Goal: Task Accomplishment & Management: Complete application form

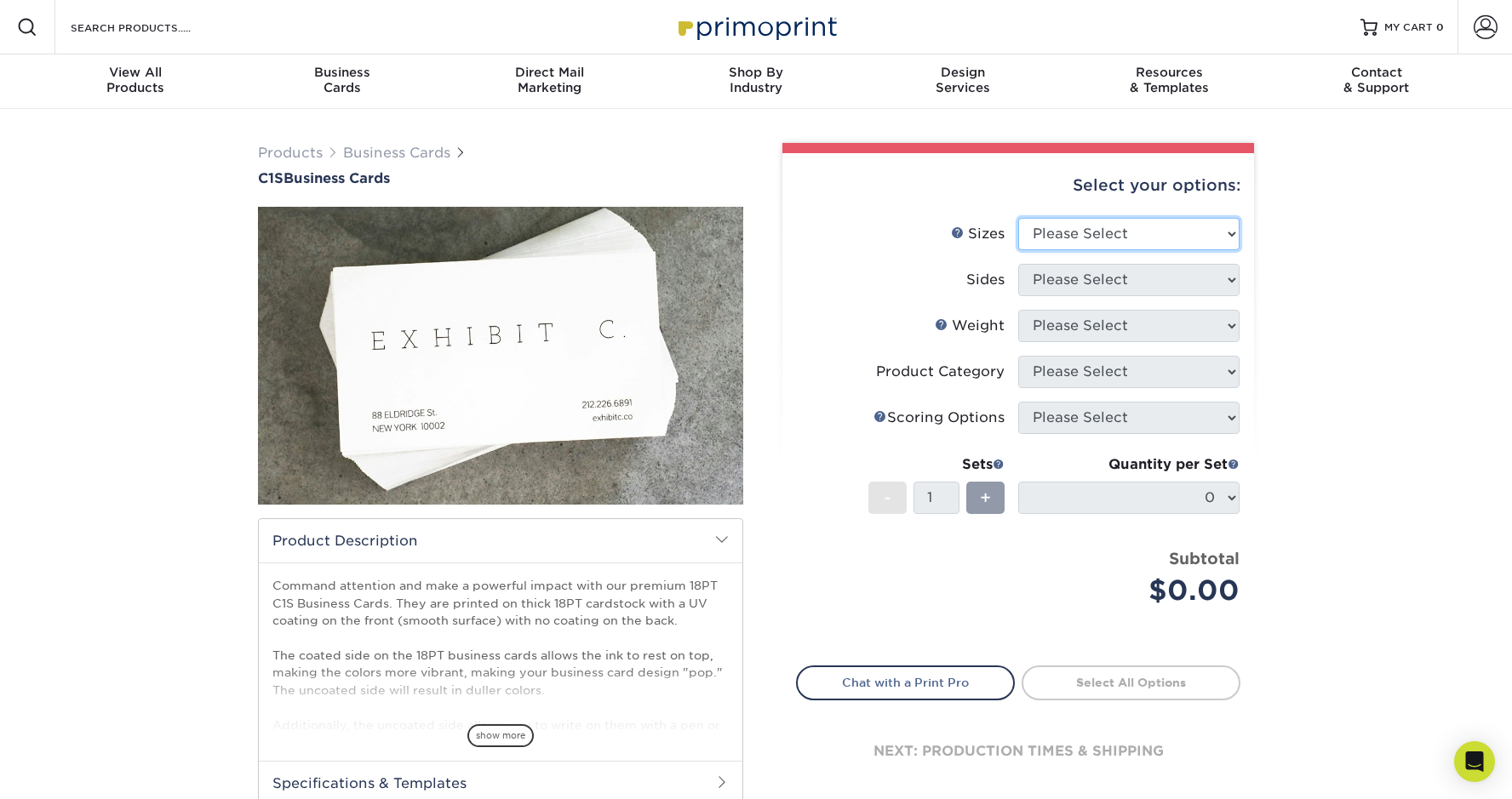
select select "2.00x3.50"
select select "13abbda7-1d64-4f25-8bb2-c179b224825d"
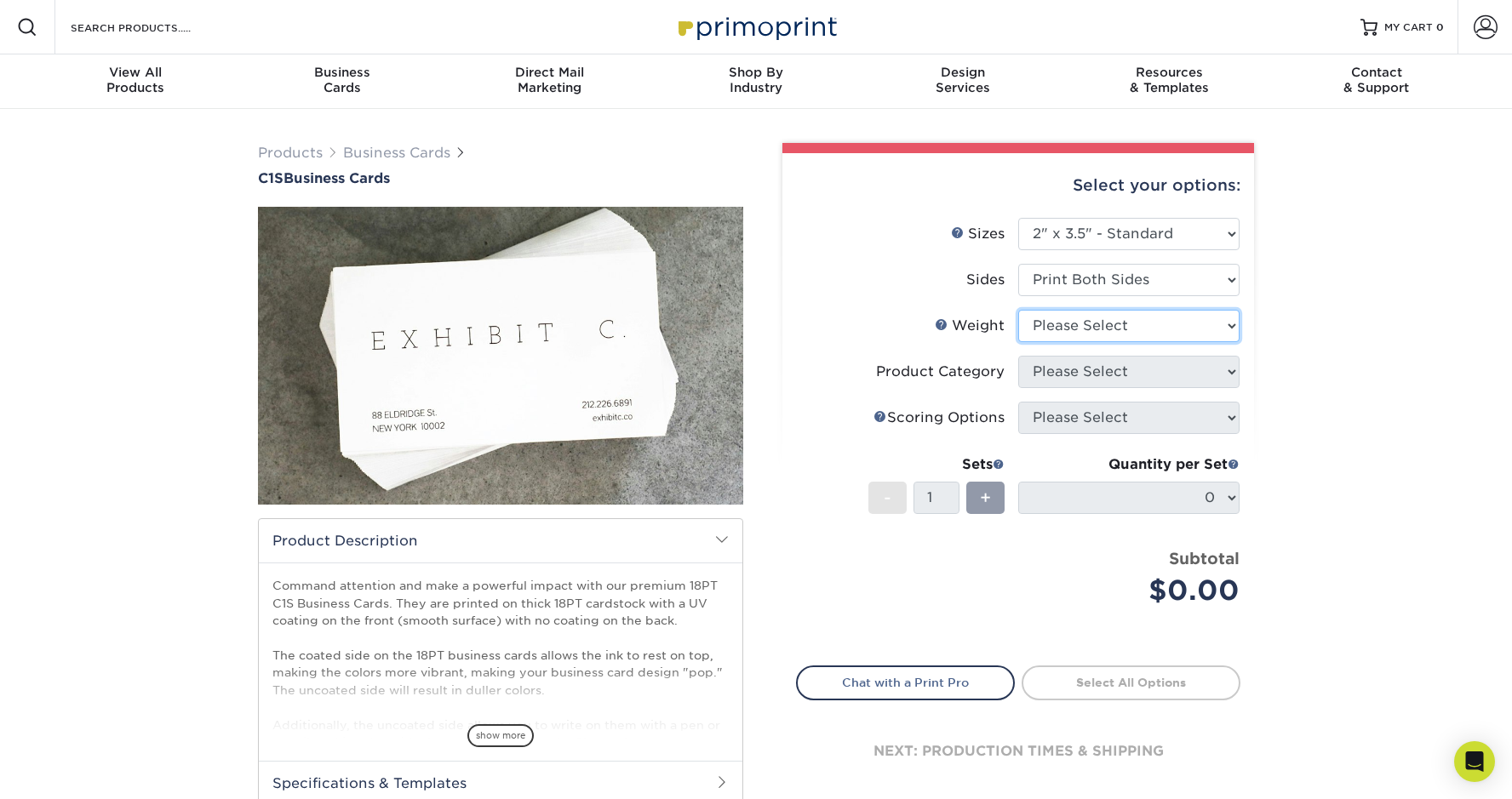
select select "18PTC1S"
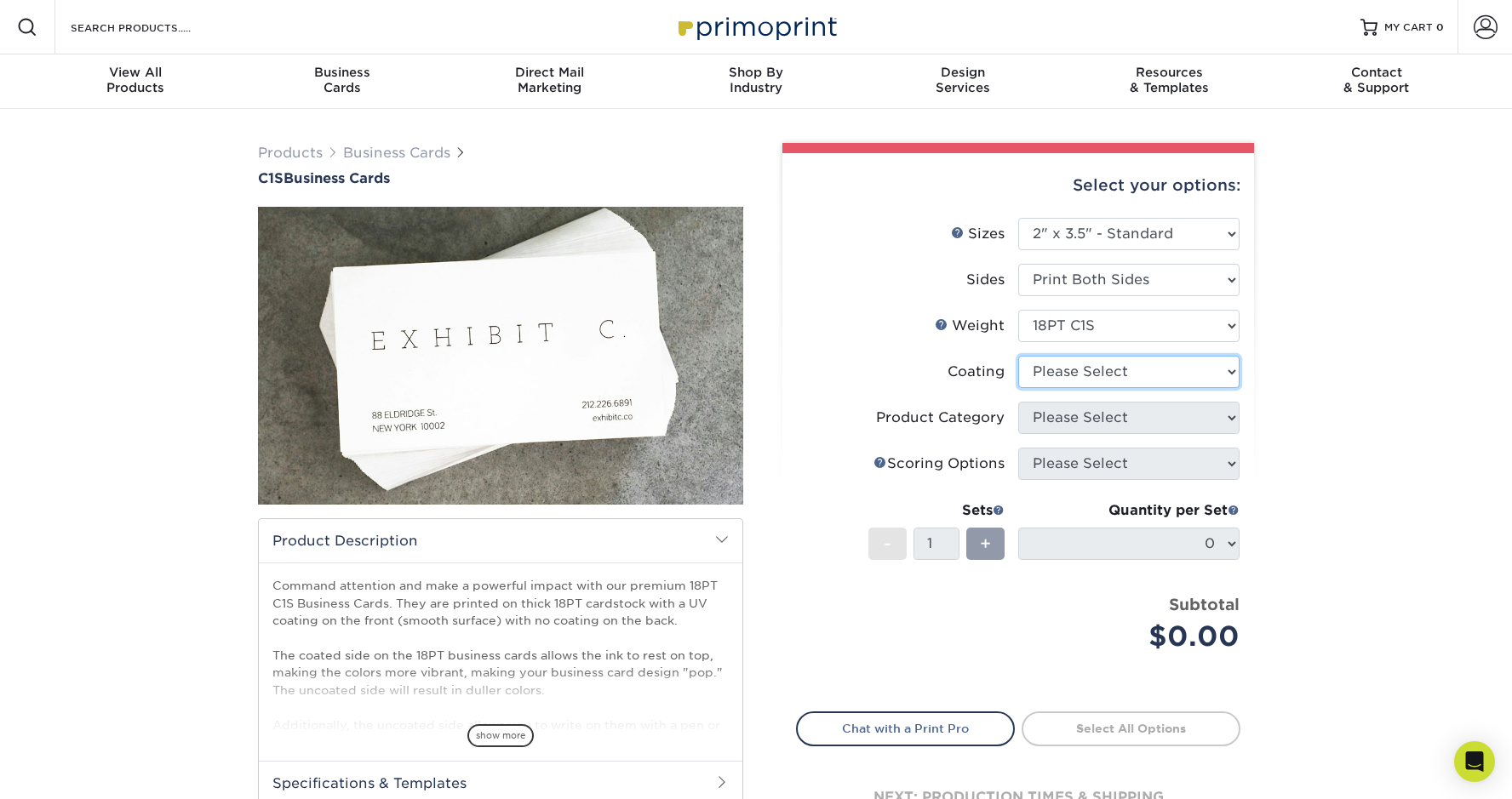
select select "1e8116af-acfc-44b1-83dc-8181aa338834"
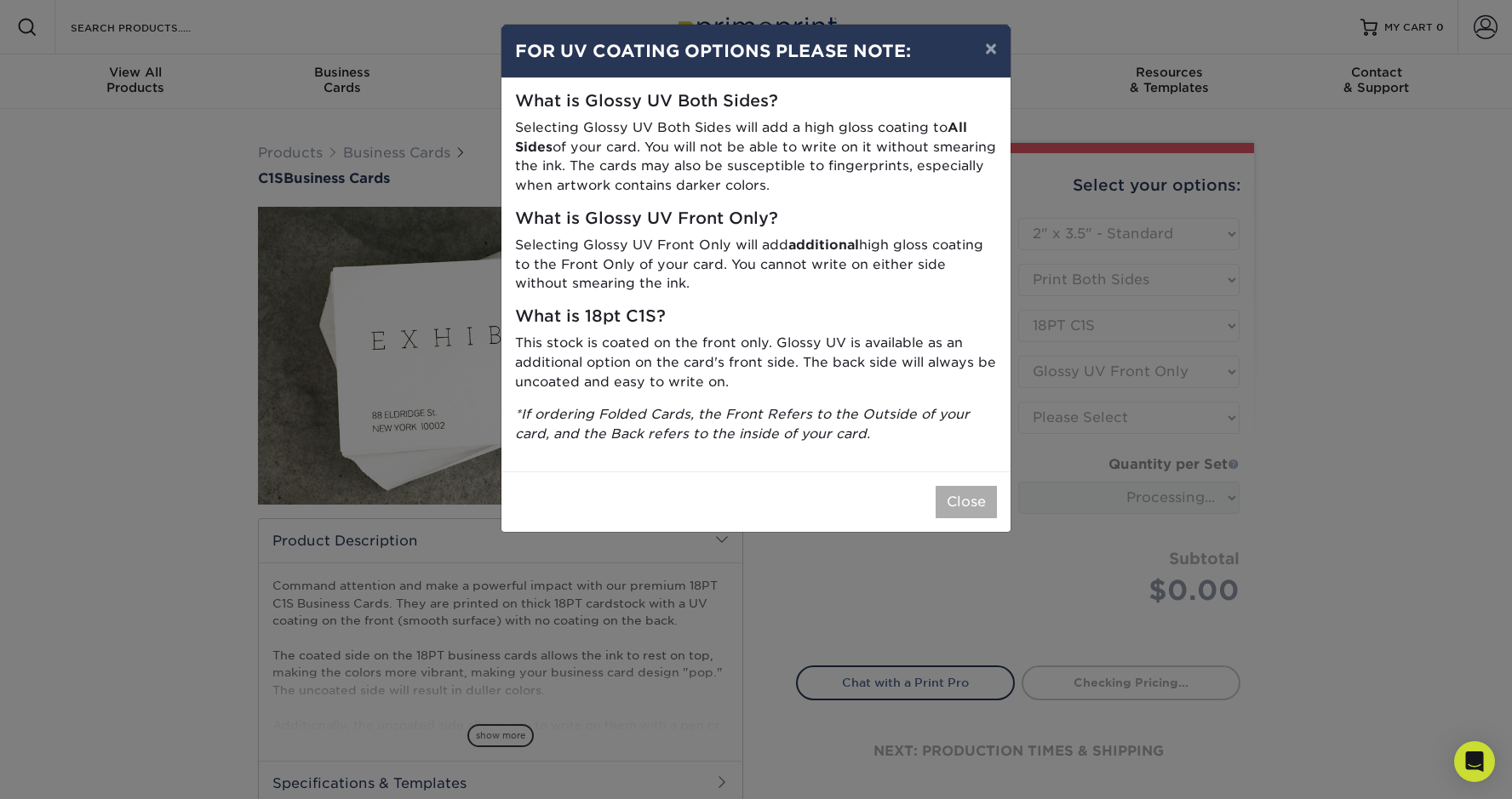
click at [977, 493] on button "Close" at bounding box center [967, 501] width 62 height 32
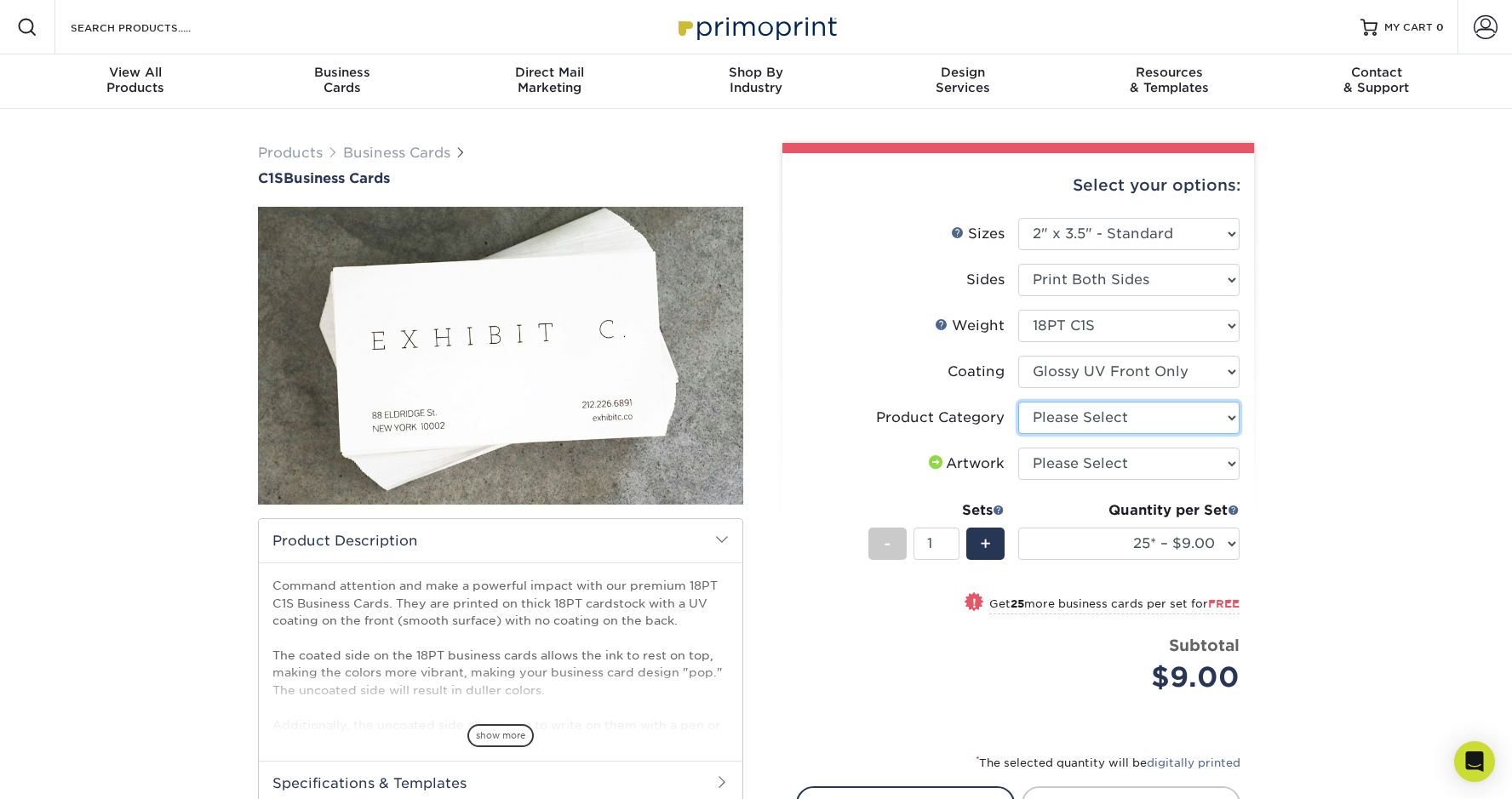
select select "3b5148f1-0588-4f88-a218-97bcfdce65c1"
select select "upload"
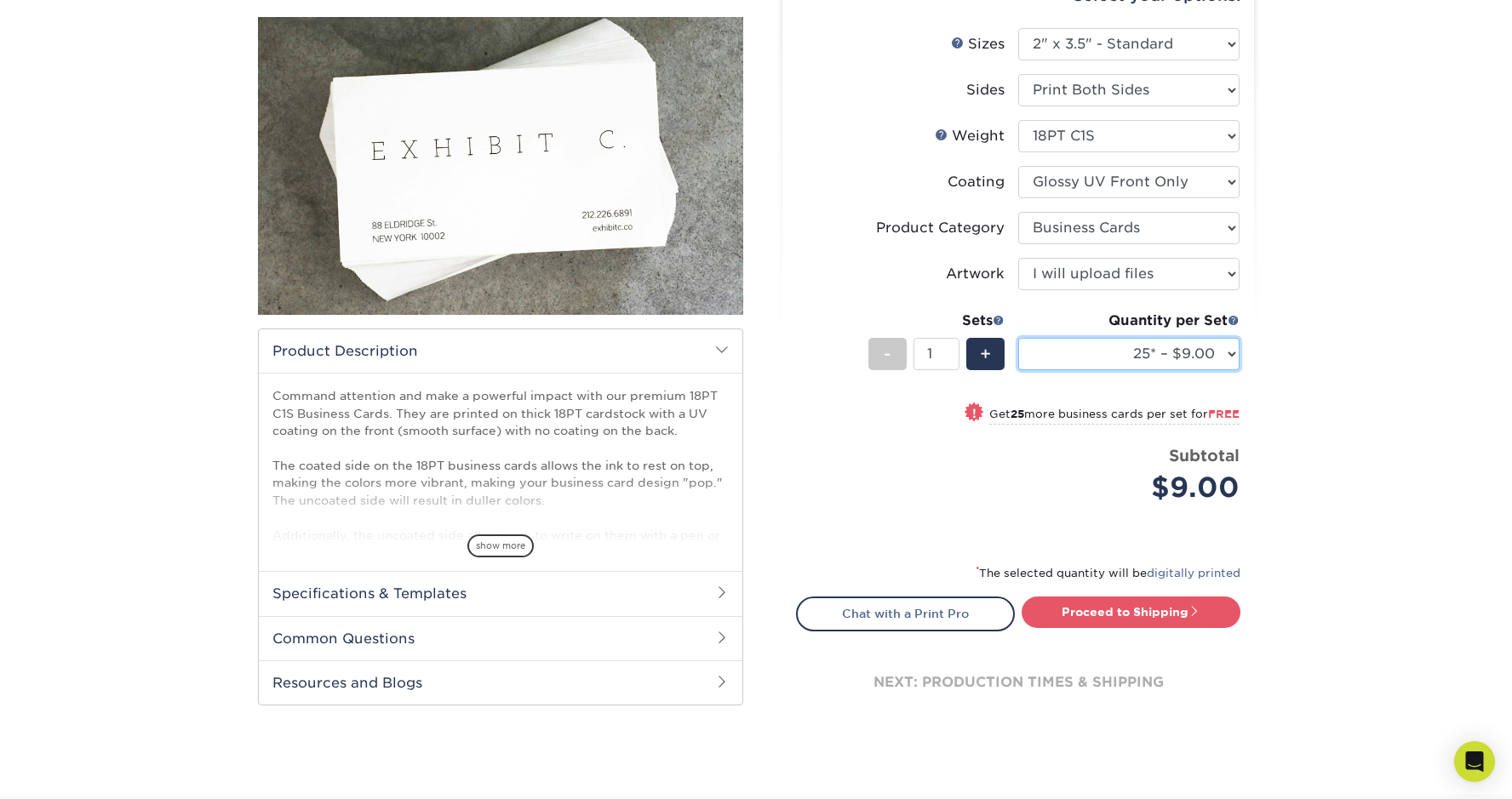
scroll to position [196, 0]
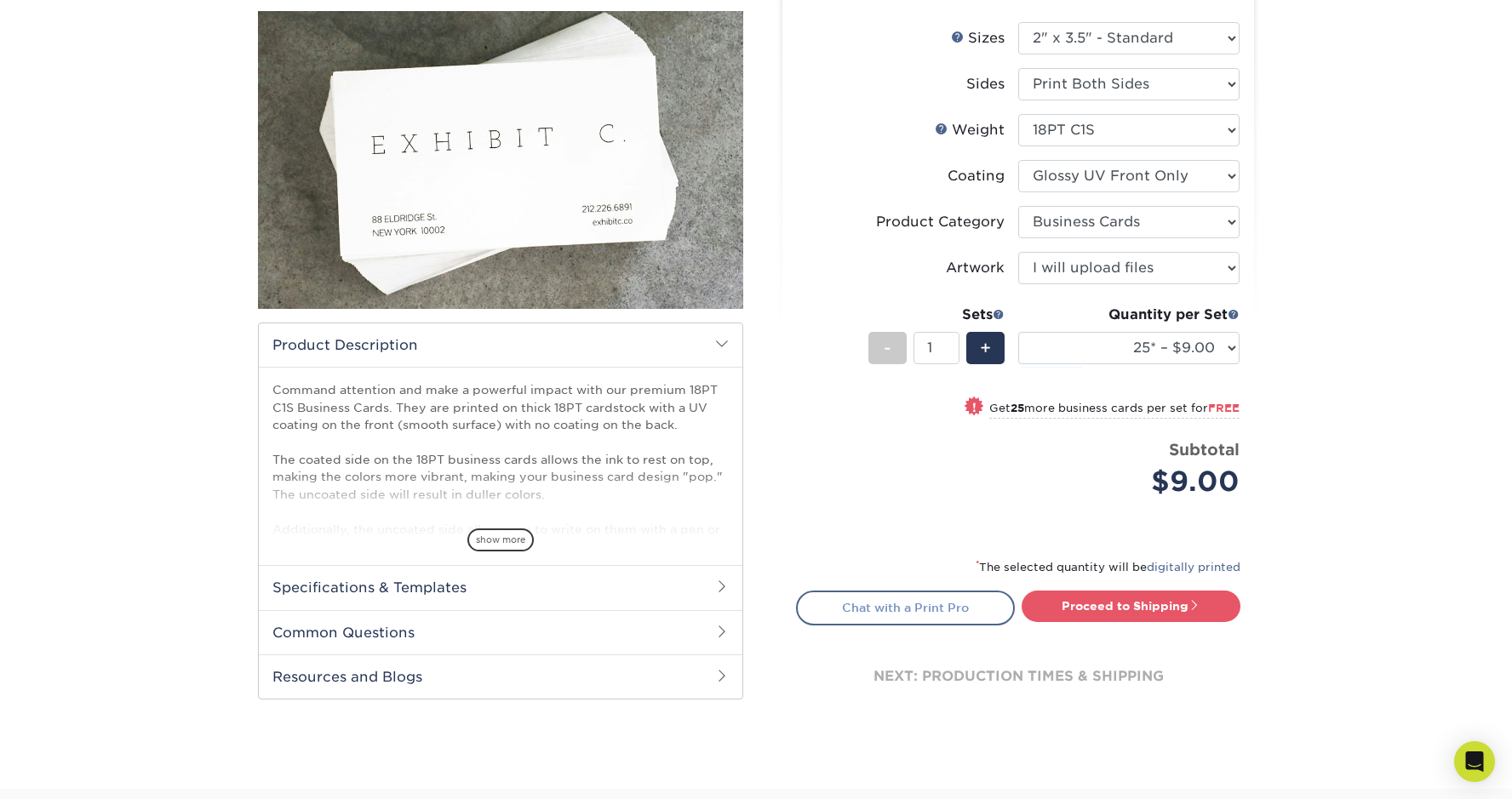
click at [926, 614] on link "Chat with a Print Pro" at bounding box center [906, 607] width 219 height 34
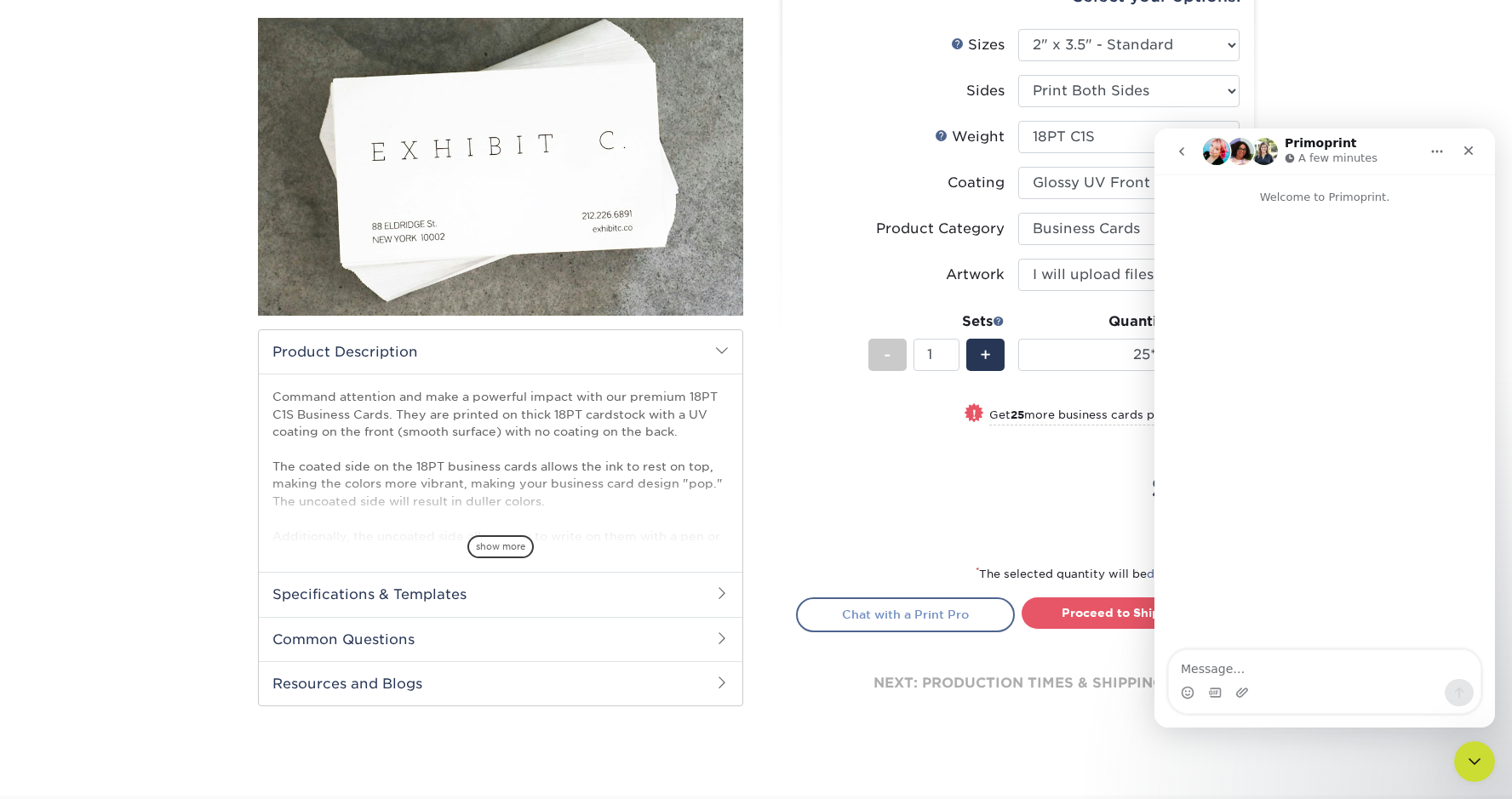
scroll to position [189, 0]
type textarea "Hello am I able to order 2000 cards not 2500?"
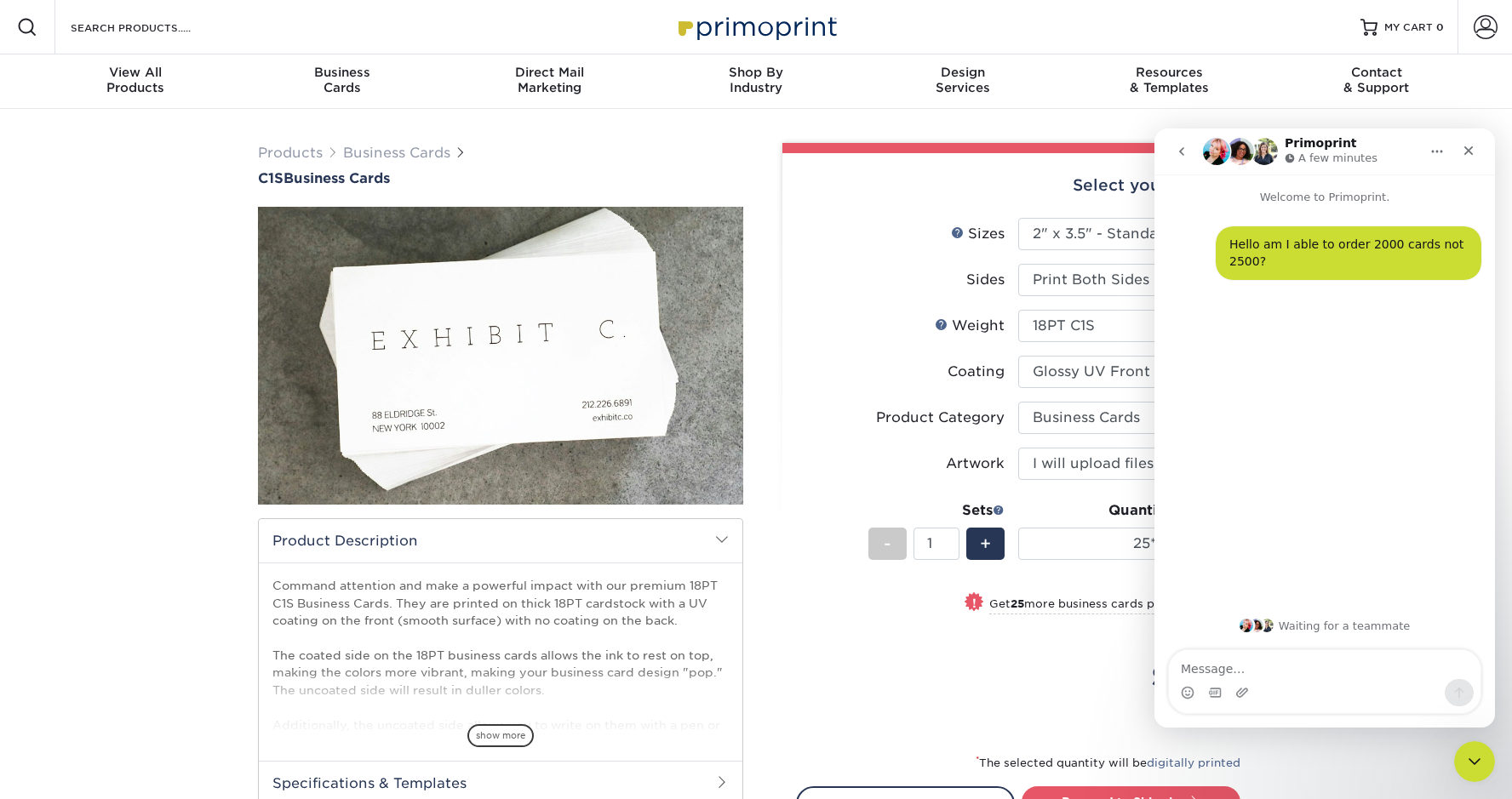
scroll to position [0, 0]
click at [1481, 34] on span at bounding box center [1485, 27] width 24 height 24
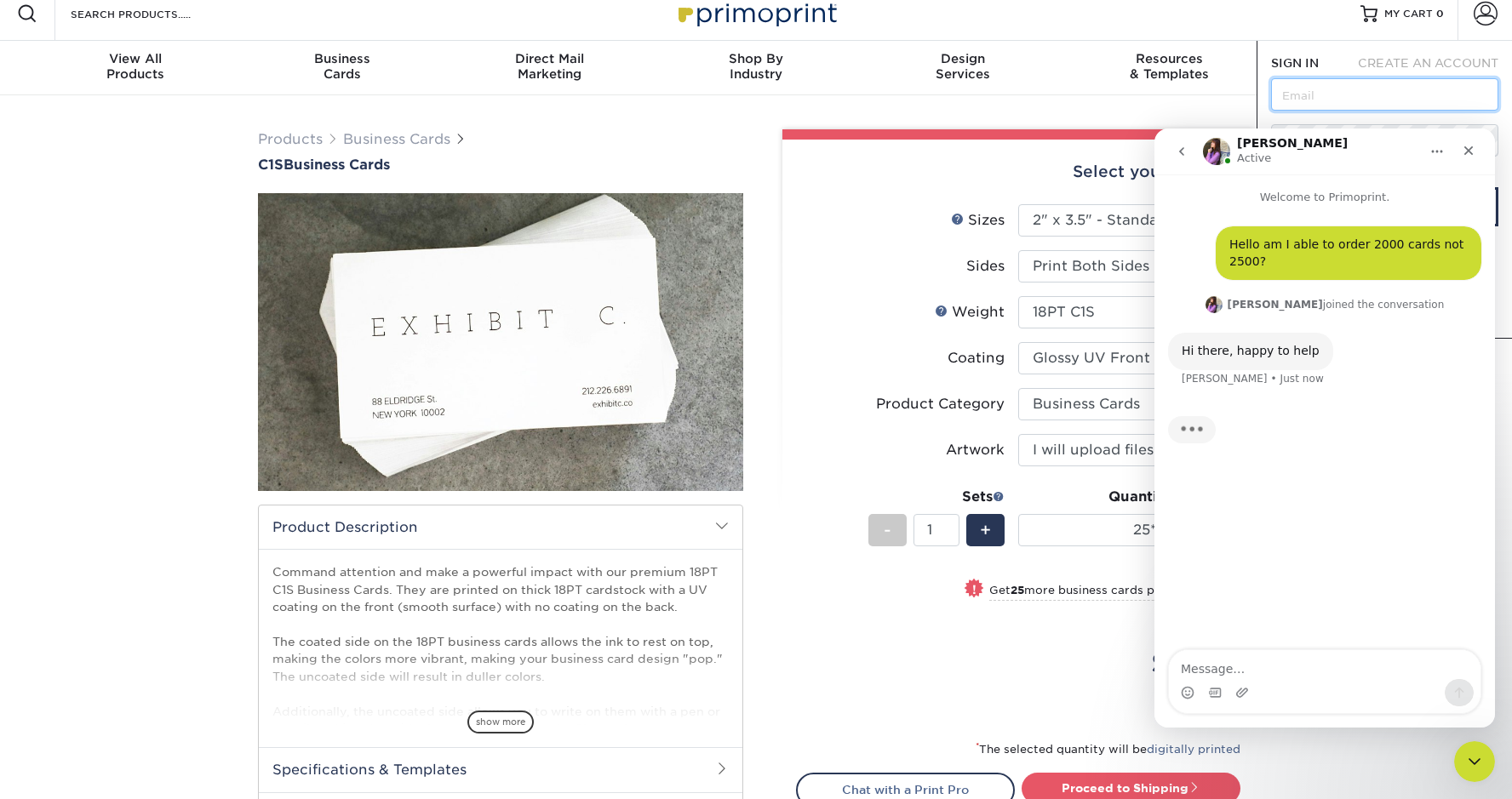
scroll to position [12, 0]
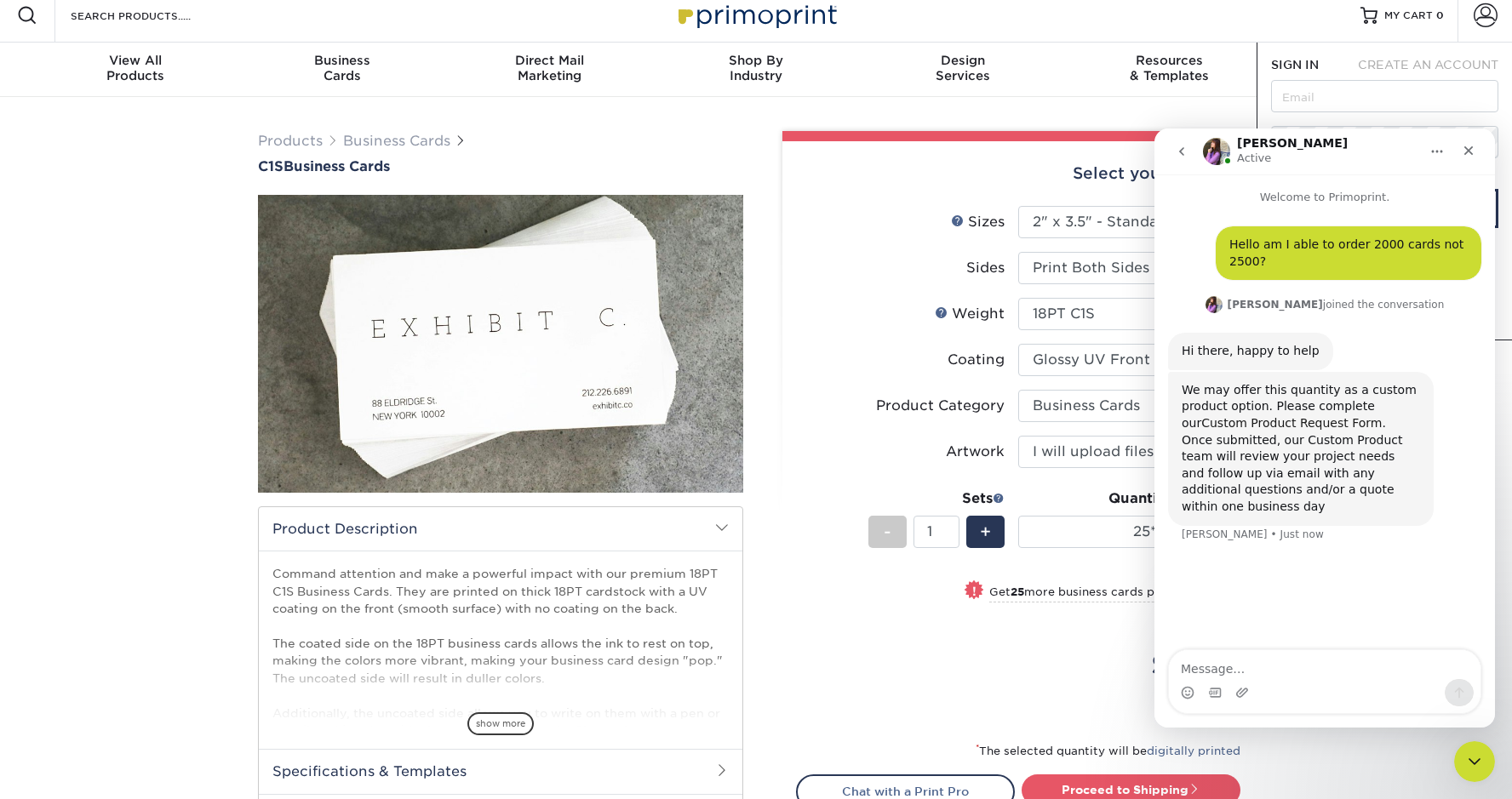
click at [1231, 423] on link "Custom Product Request Form" at bounding box center [1291, 423] width 180 height 14
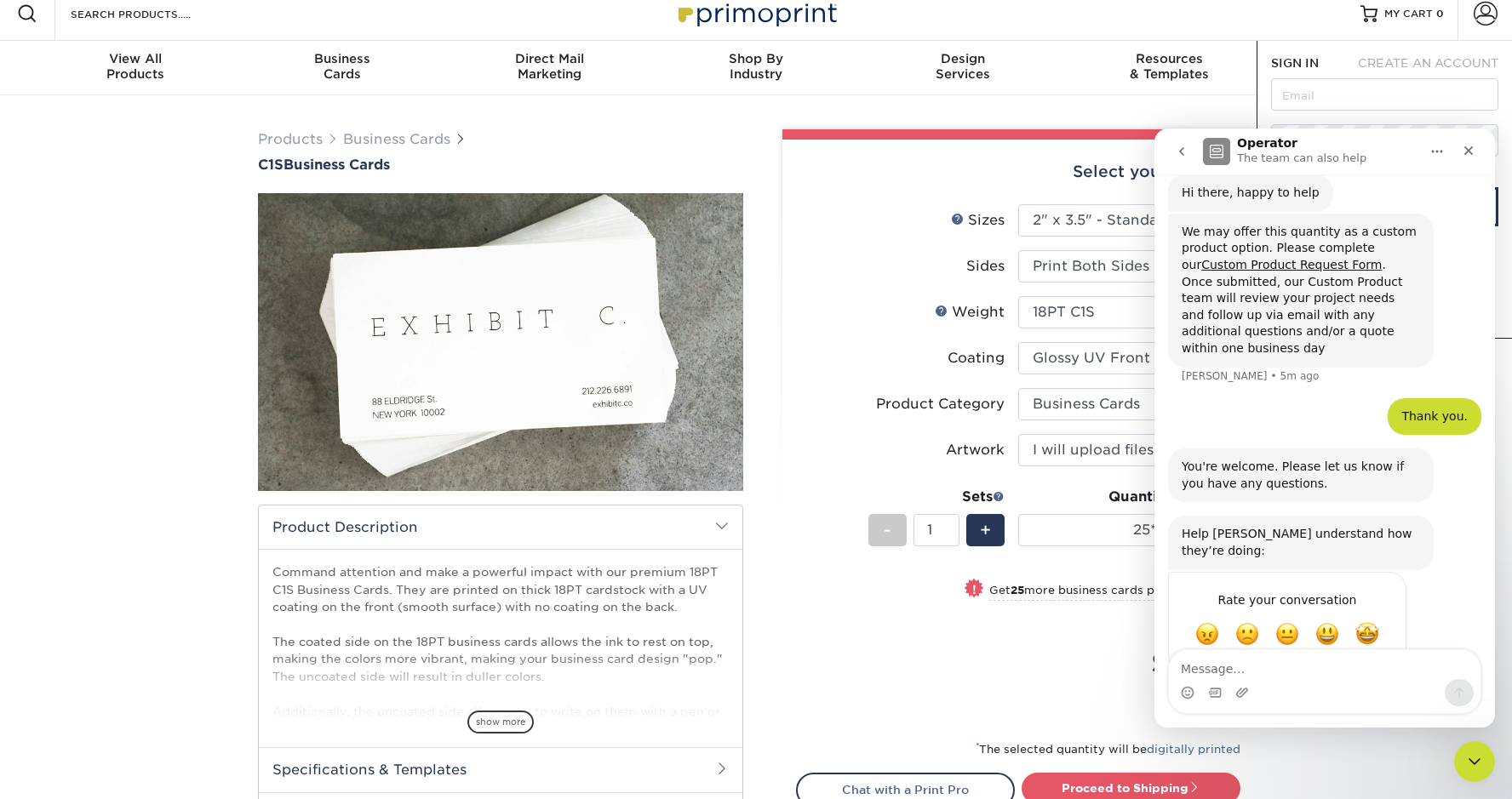
scroll to position [13, 0]
click at [1369, 619] on span "Amazing" at bounding box center [1367, 634] width 31 height 31
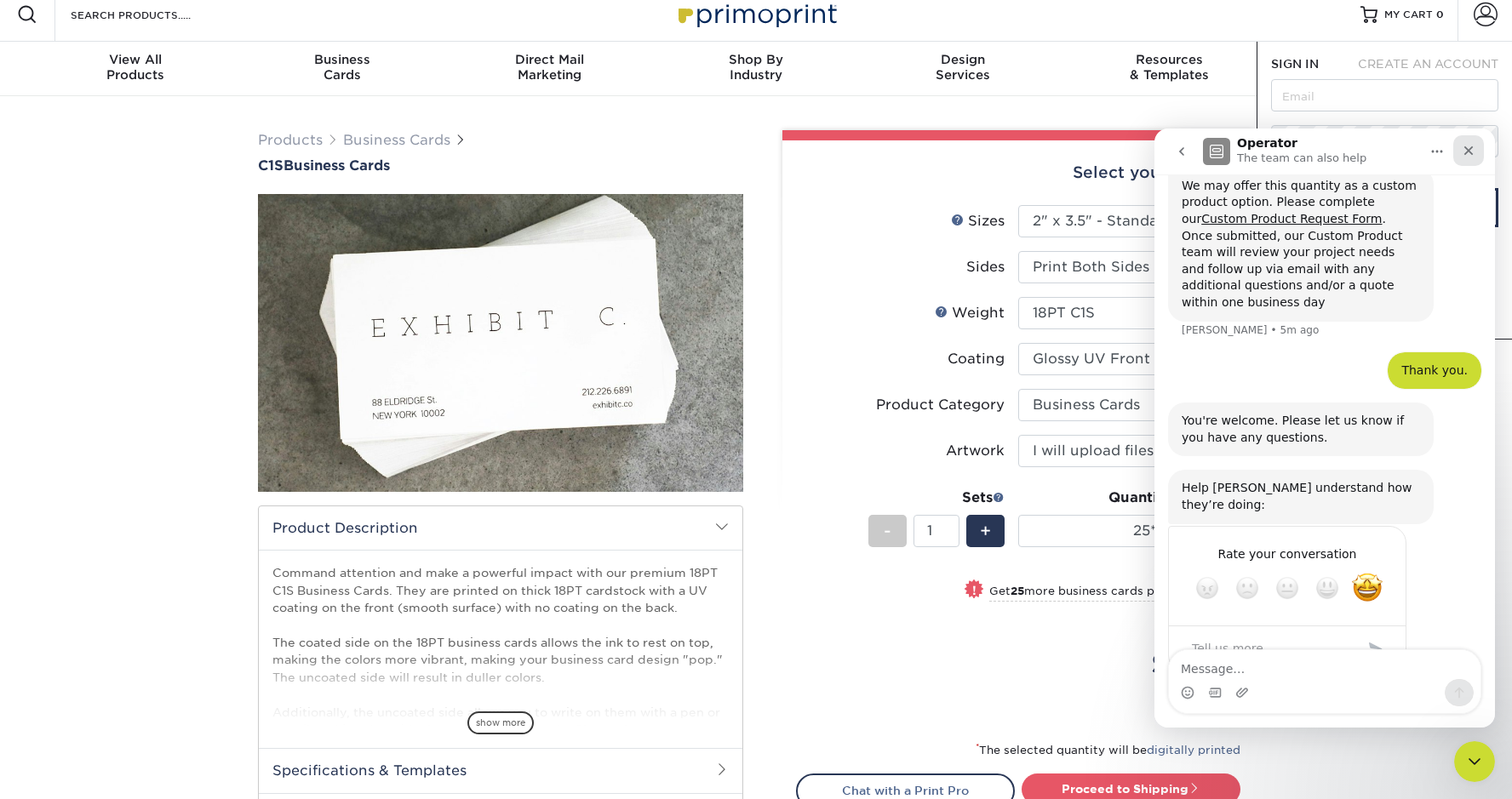
click at [1470, 153] on icon "Close" at bounding box center [1468, 150] width 9 height 9
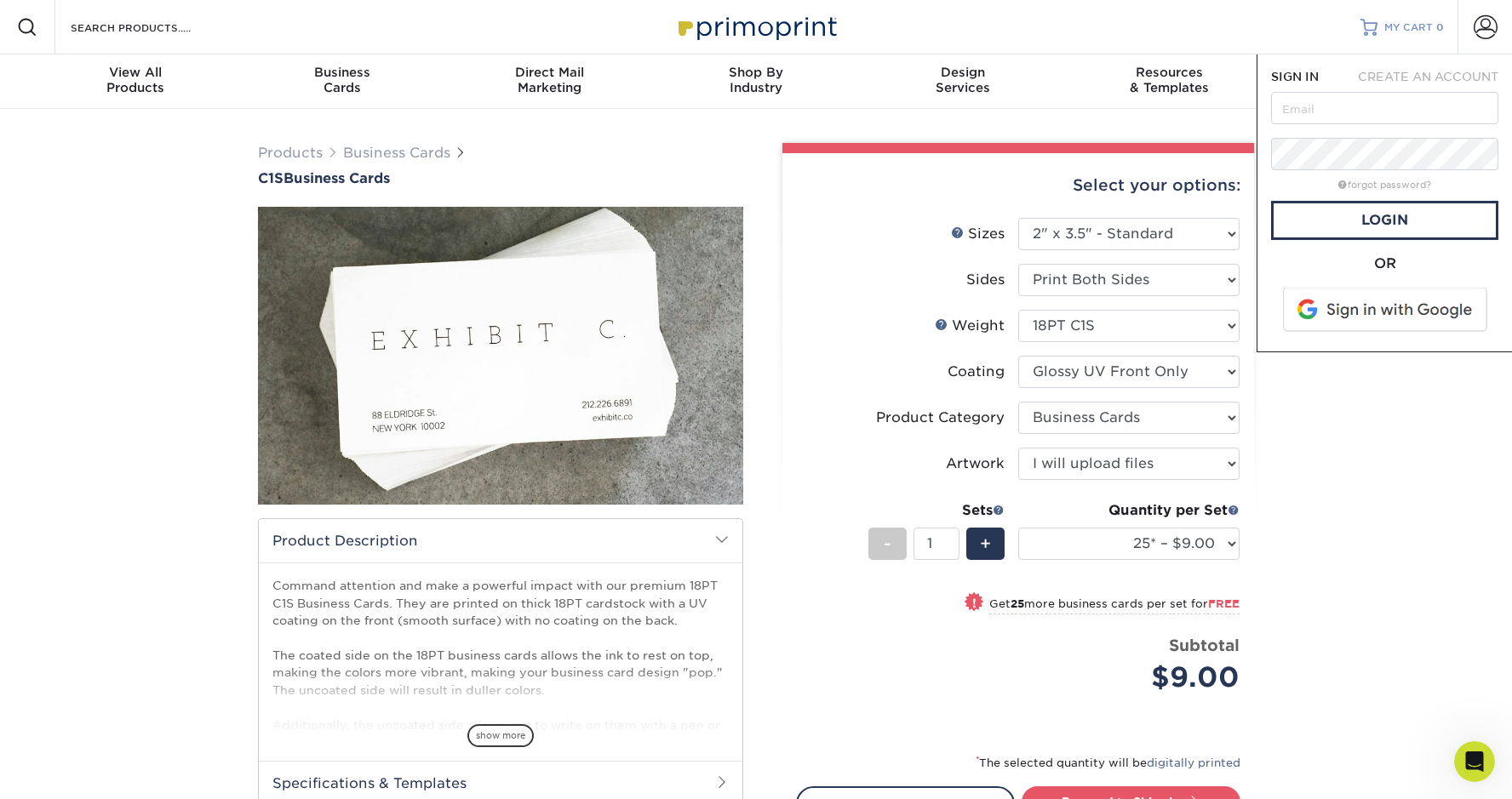
scroll to position [0, 0]
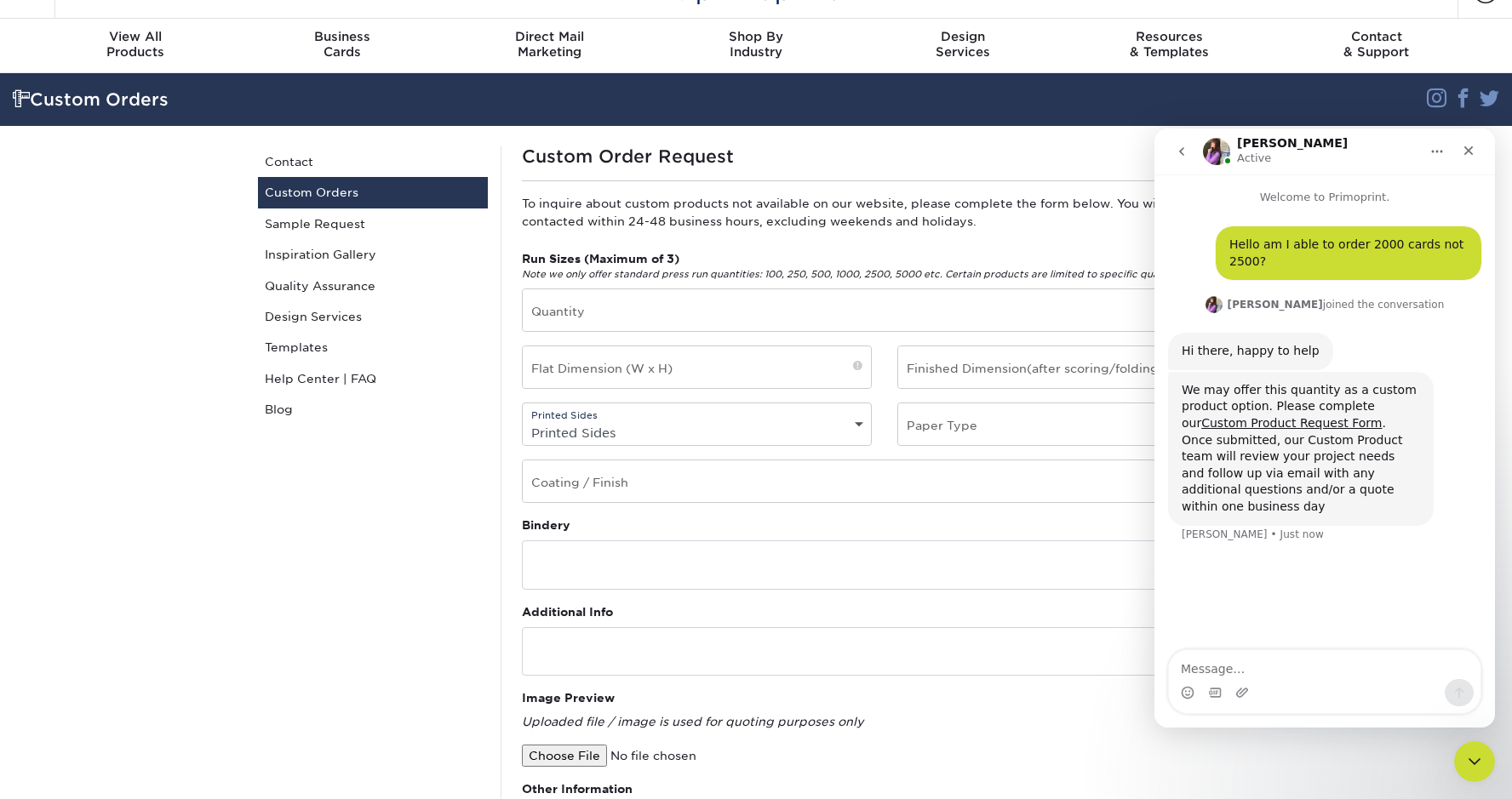
scroll to position [38, 0]
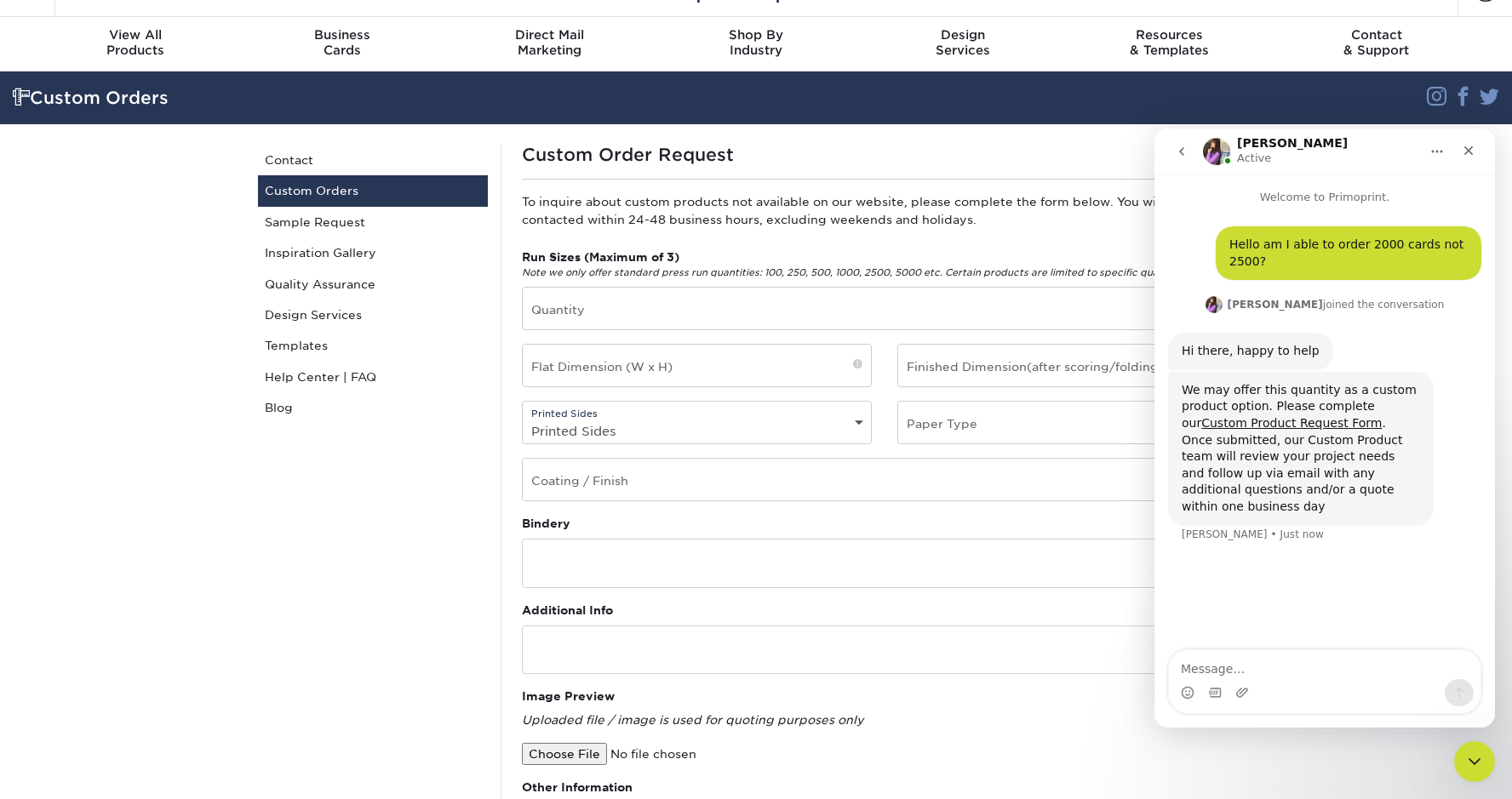
click at [1250, 671] on textarea "Message…" at bounding box center [1324, 664] width 312 height 29
type textarea "Thank you."
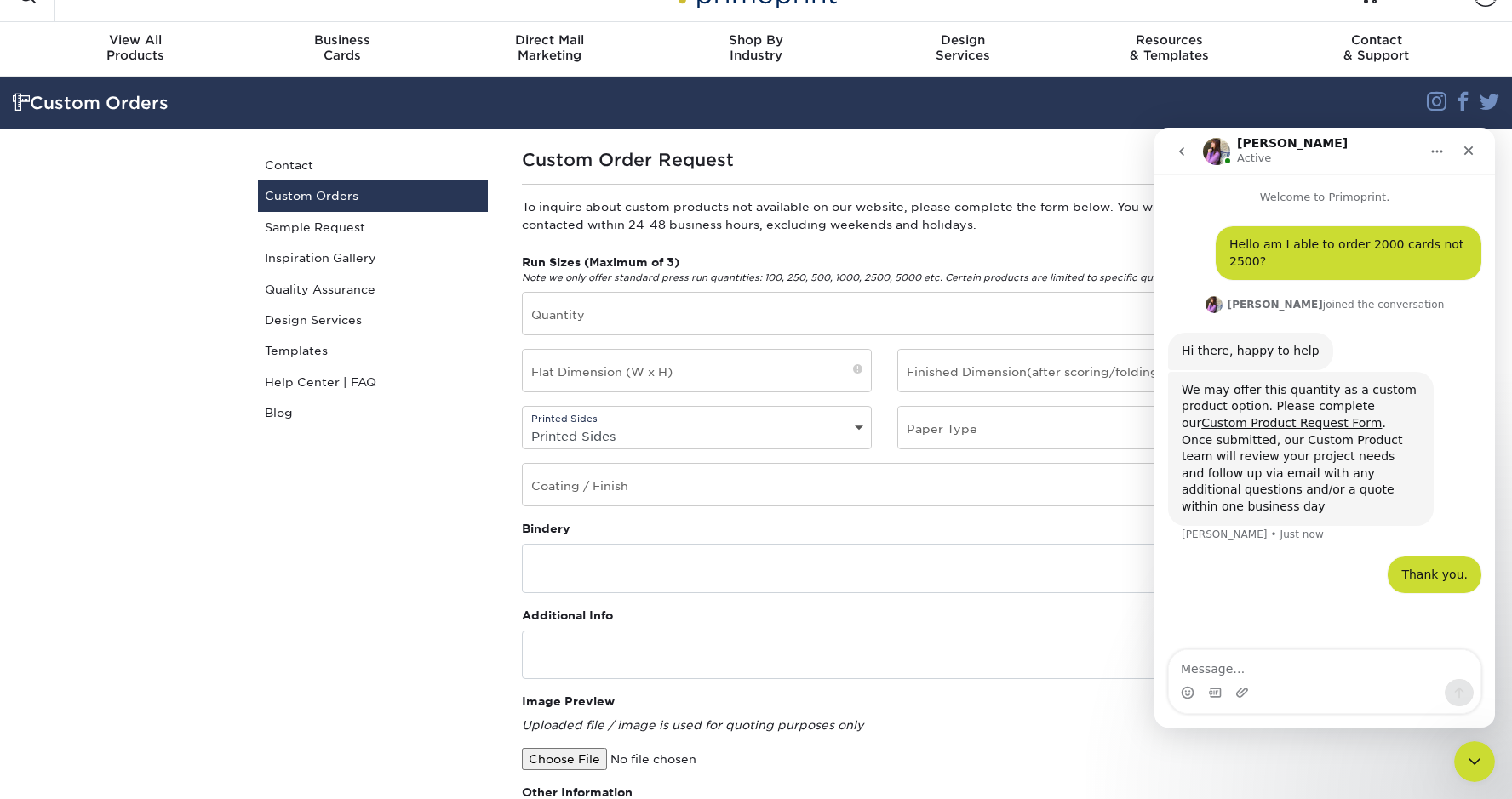
scroll to position [0, 0]
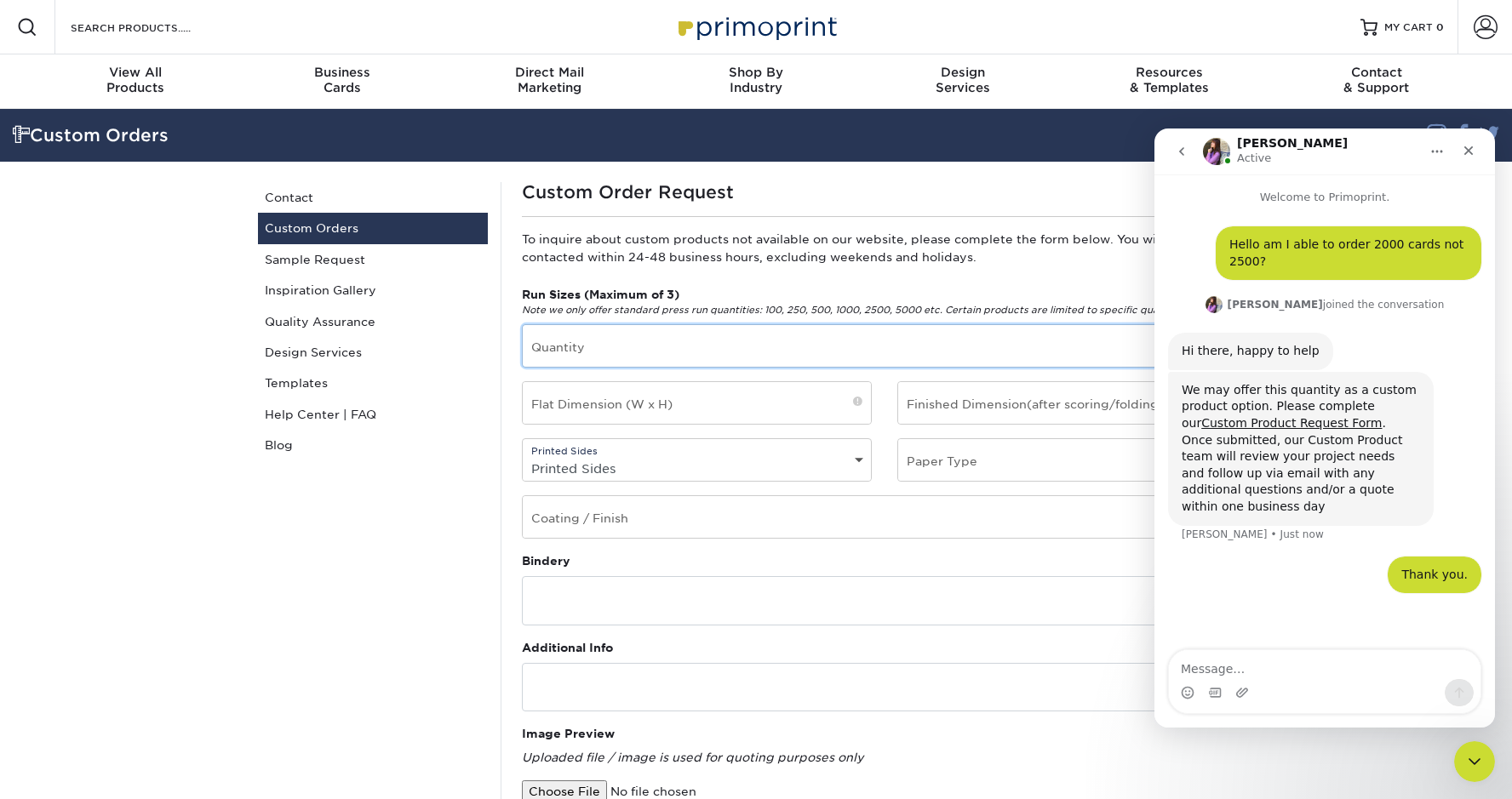
click at [584, 337] on input "text" at bounding box center [884, 346] width 723 height 42
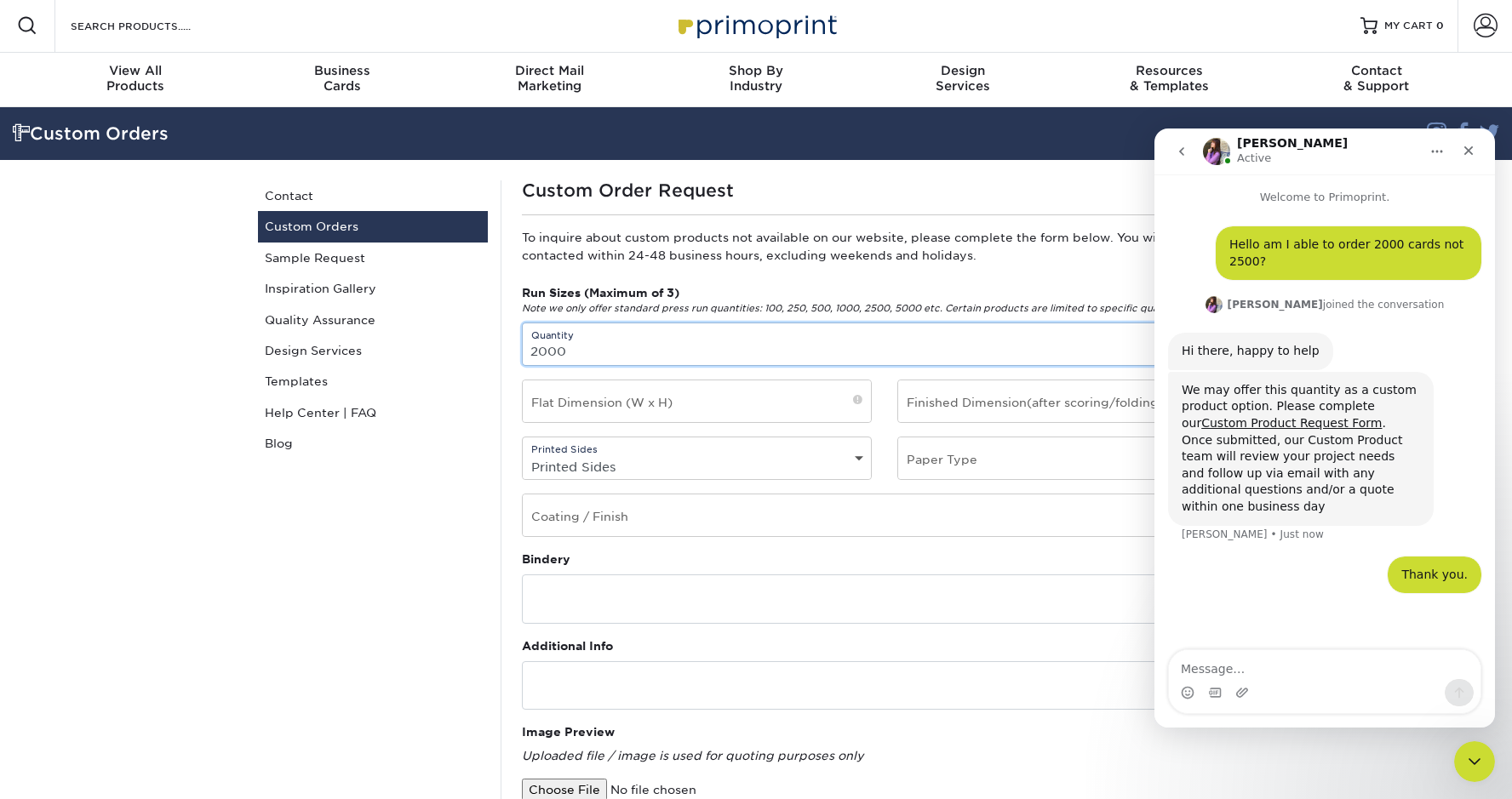
type input "2000"
click at [582, 398] on input "text" at bounding box center [697, 401] width 348 height 42
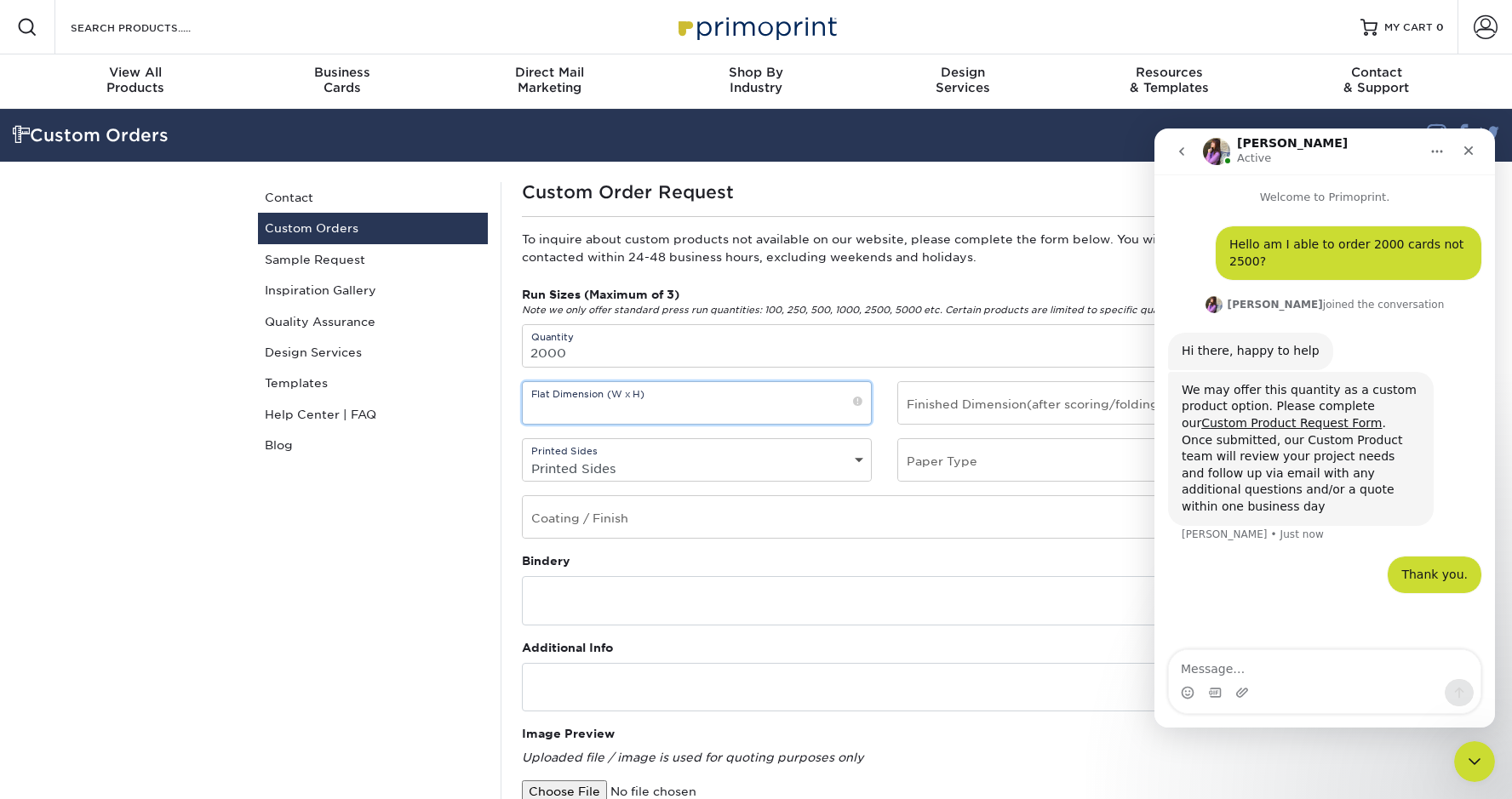
scroll to position [5, 0]
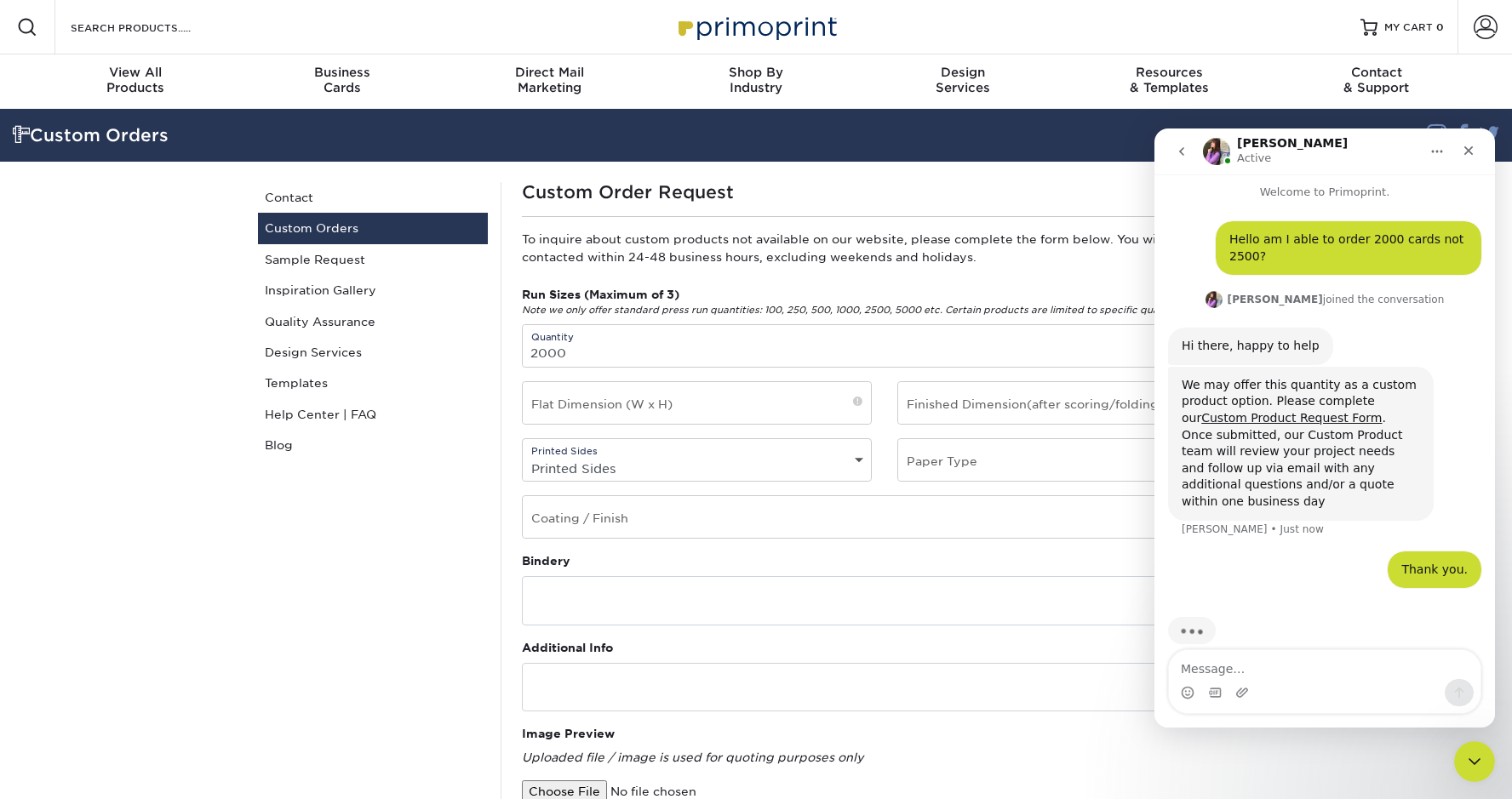
click at [1435, 148] on icon "Home" at bounding box center [1437, 151] width 14 height 14
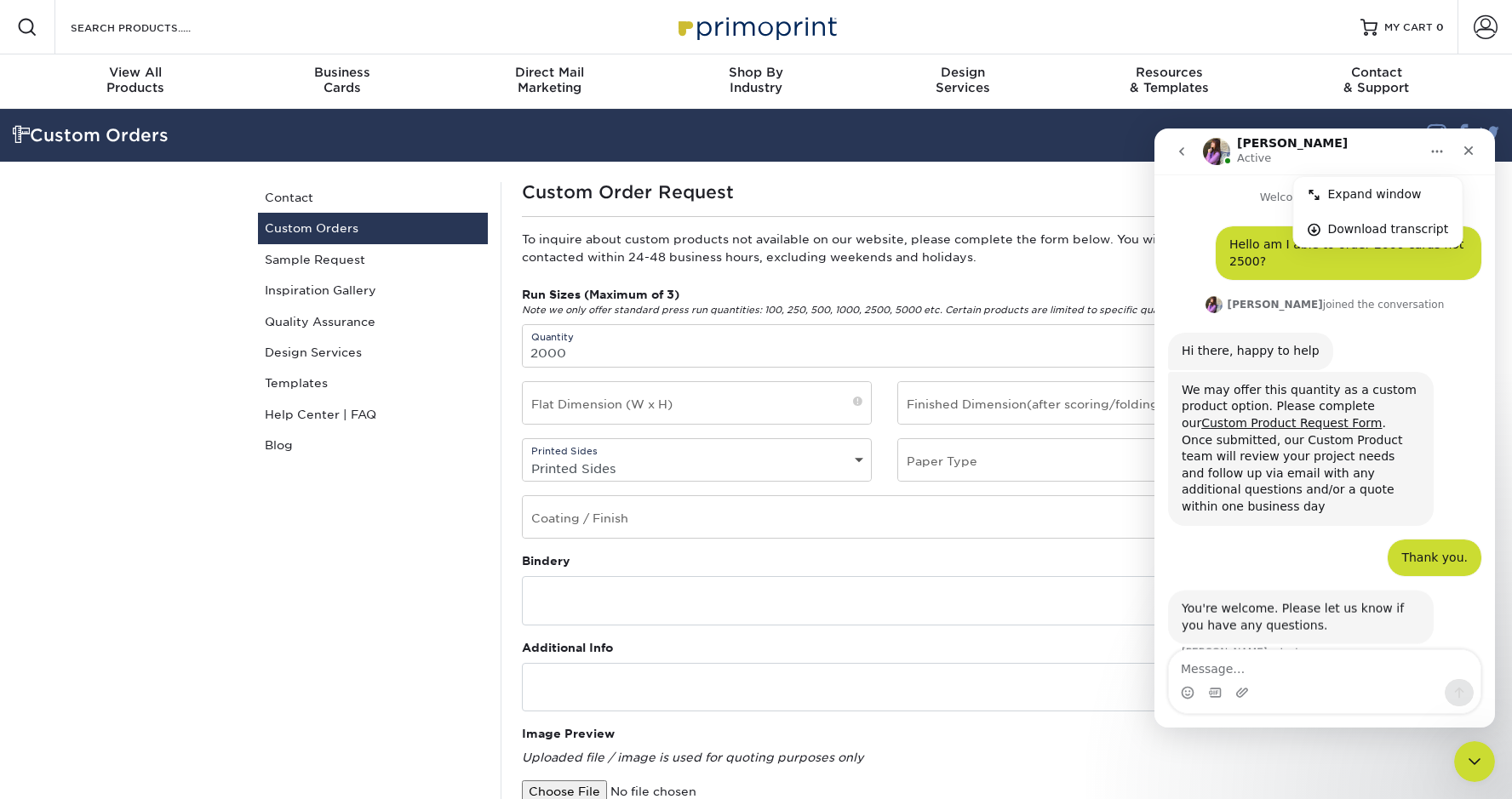
scroll to position [6, 0]
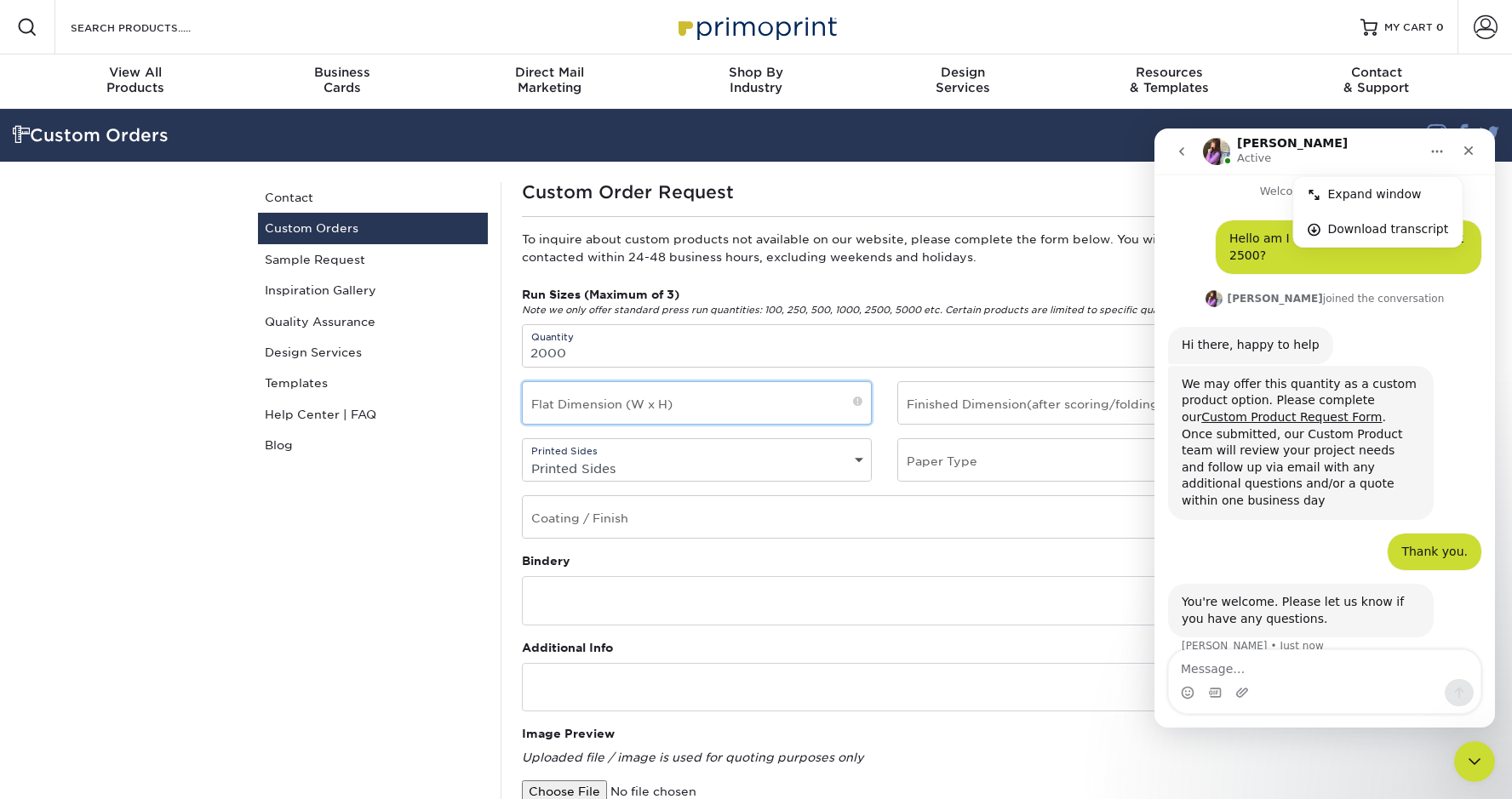
click at [618, 405] on input "text" at bounding box center [697, 403] width 348 height 42
type input "2"
type input "3.5 x 2""
click at [973, 460] on input "text" at bounding box center [1072, 460] width 348 height 42
type input "18 pt business card"
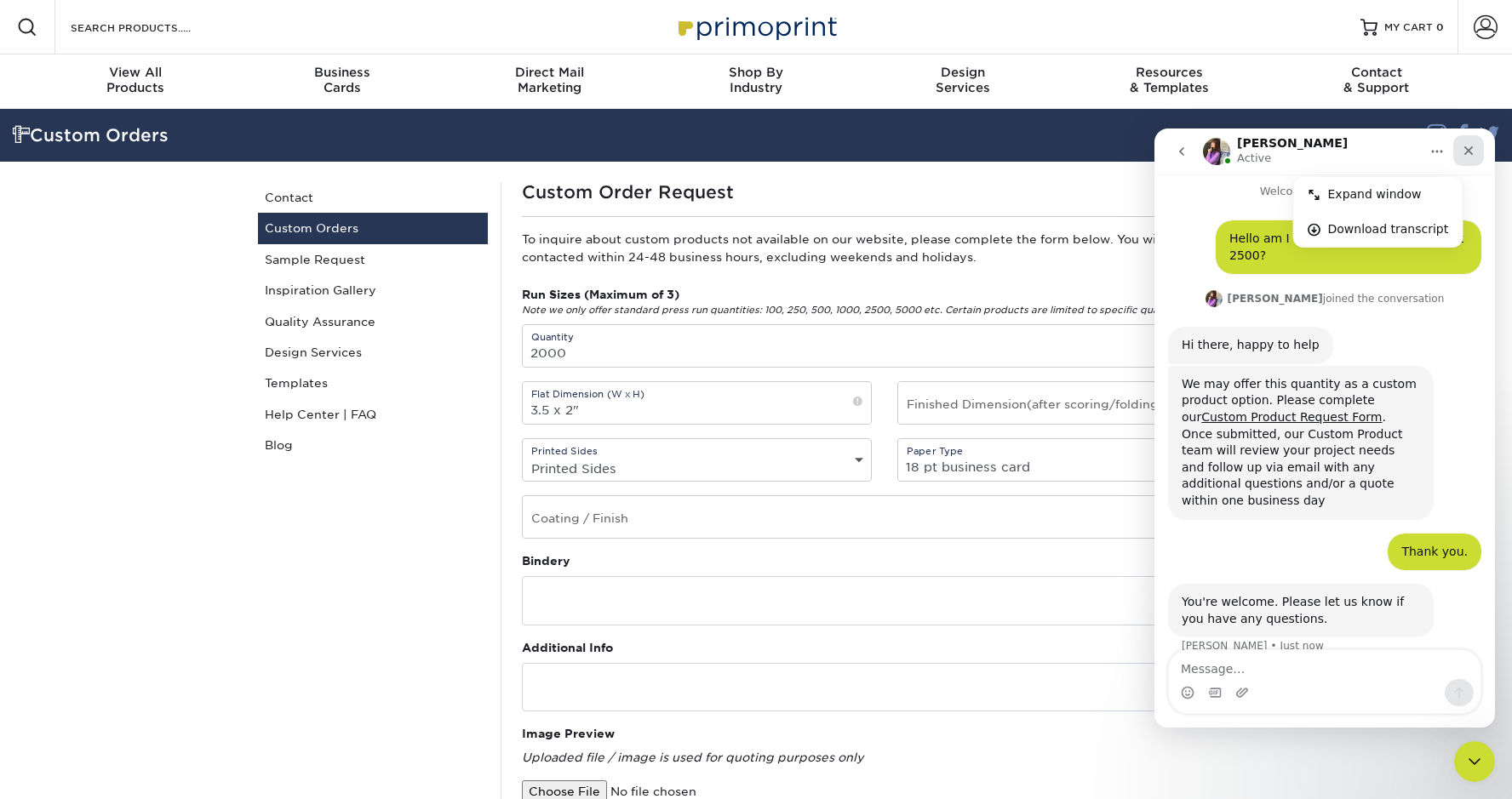
click at [1465, 144] on div "Close" at bounding box center [1468, 150] width 31 height 31
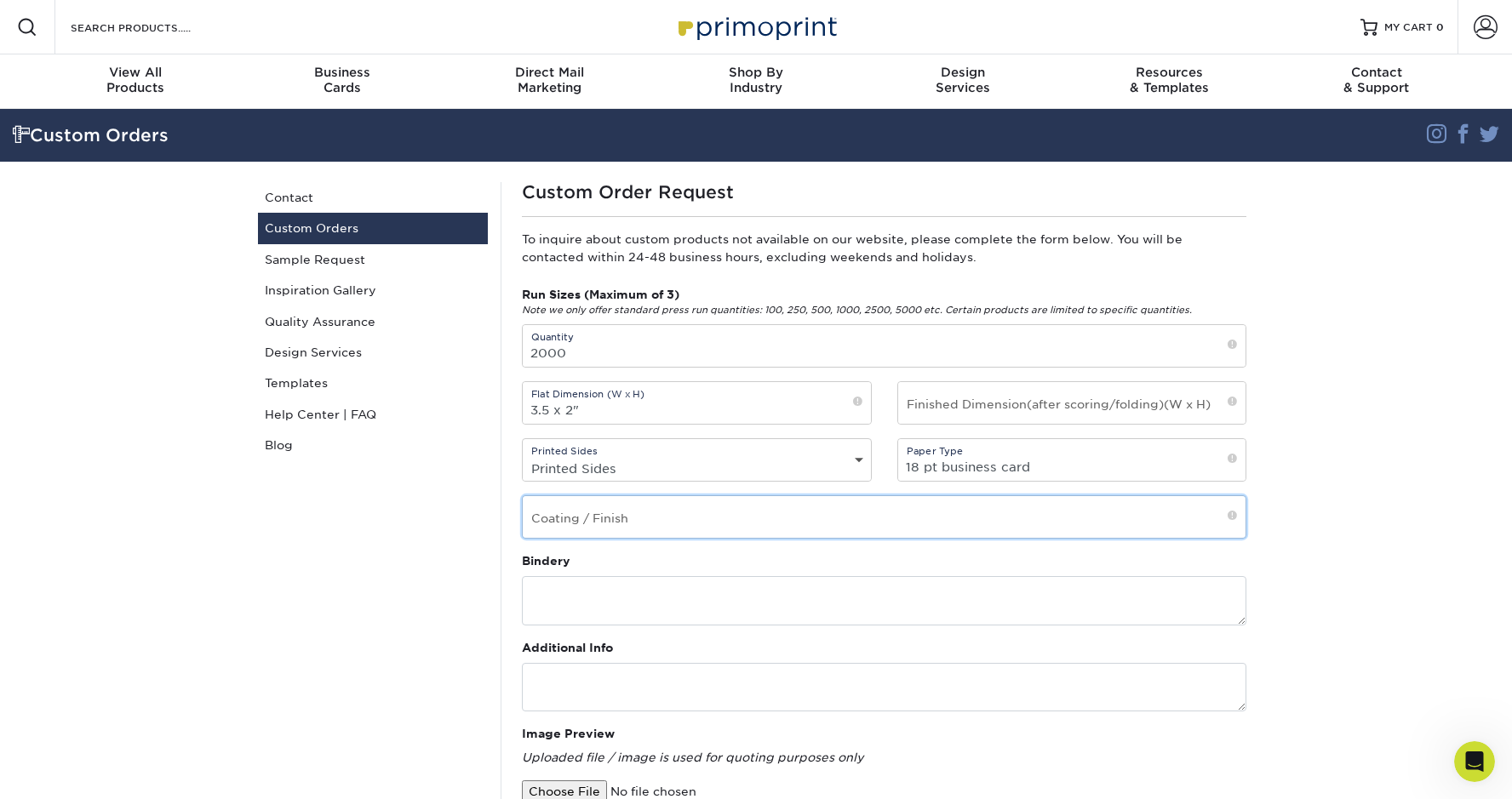
click at [601, 507] on input "text" at bounding box center [884, 517] width 723 height 42
click at [601, 510] on input "text" at bounding box center [884, 517] width 723 height 42
type input "u"
type input "UV GLOSS BOTH SIDES"
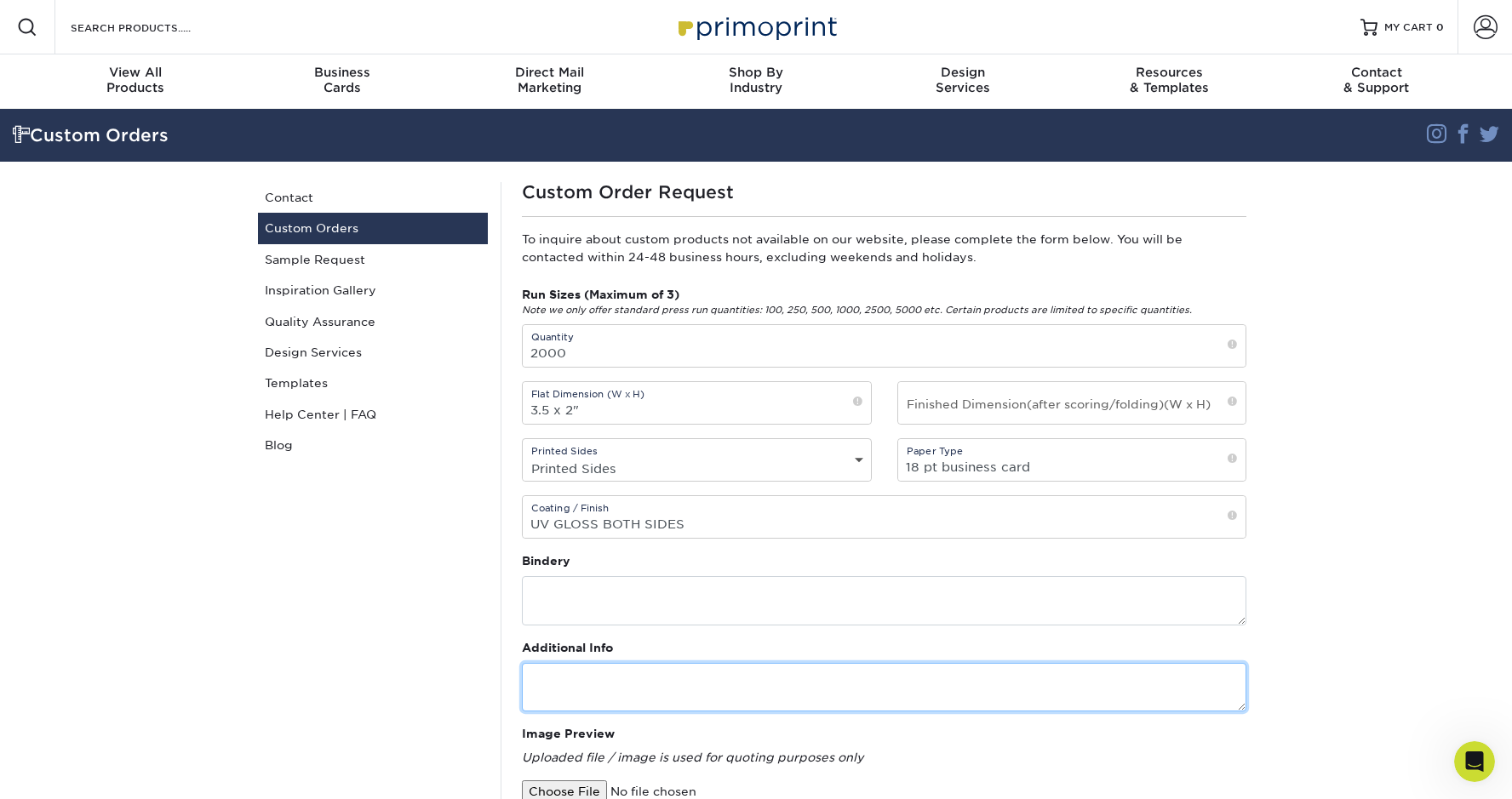
click at [717, 690] on textarea at bounding box center [884, 687] width 725 height 49
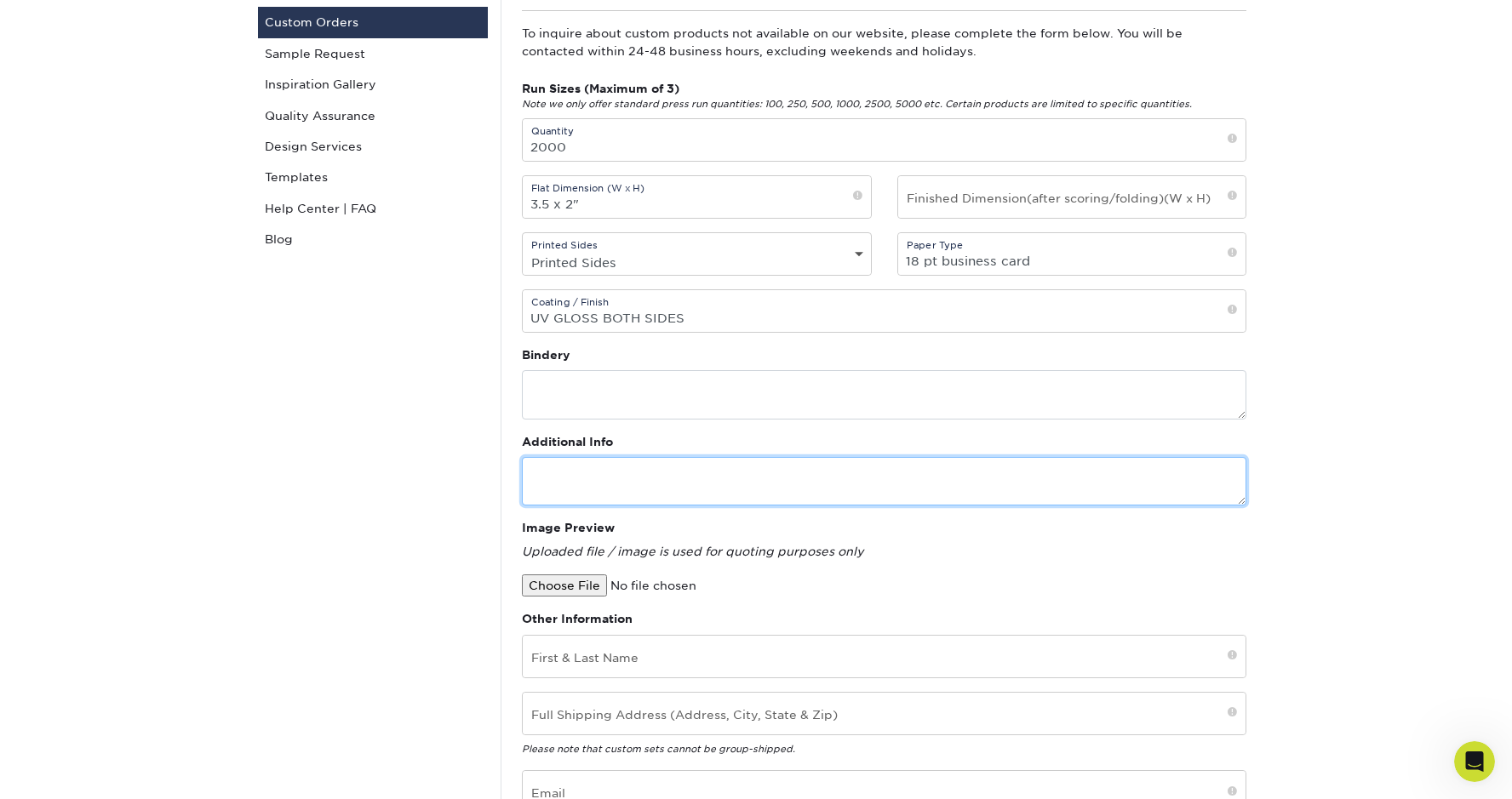
scroll to position [214, 0]
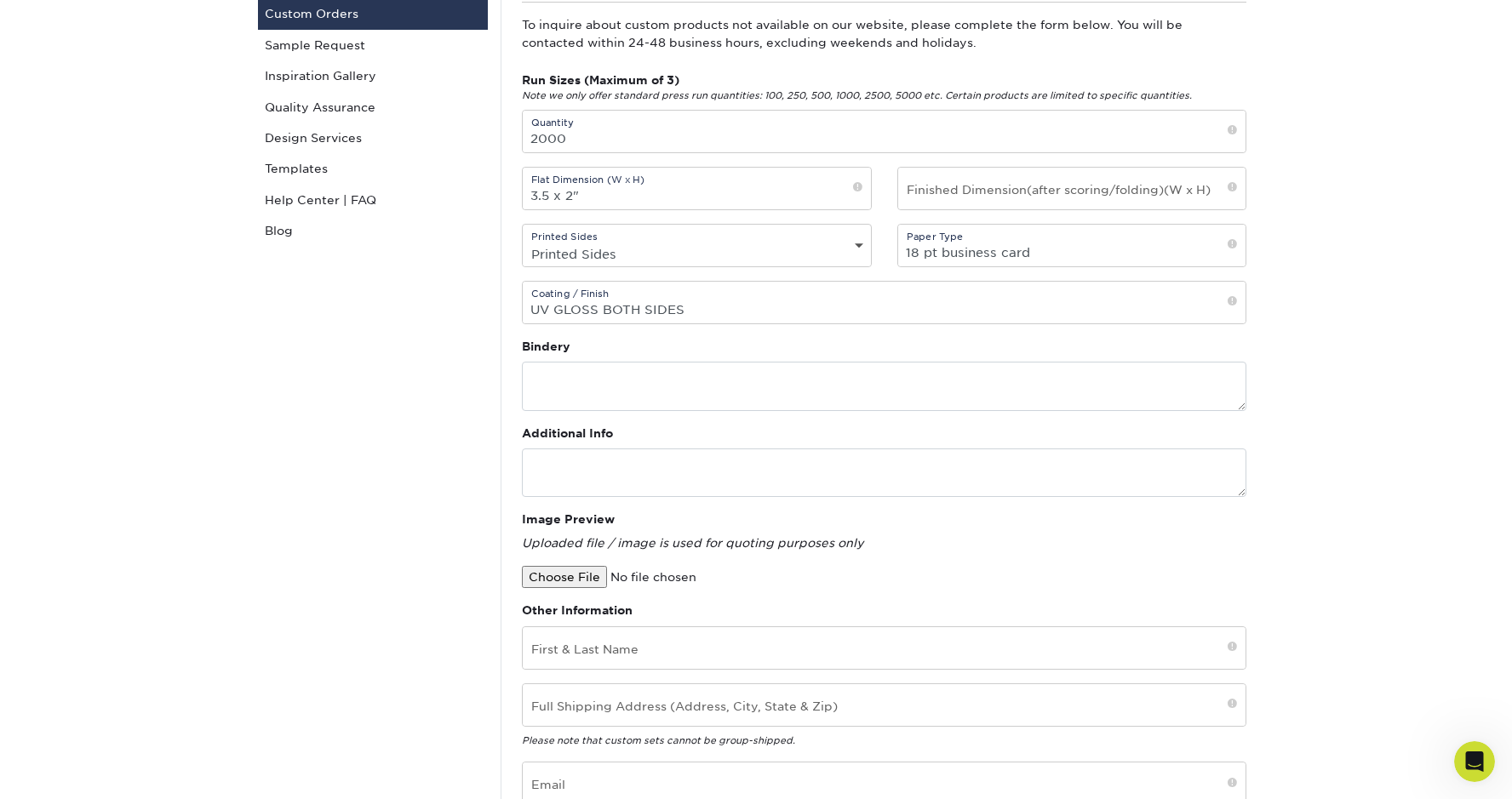
click at [542, 578] on input "file" at bounding box center [666, 577] width 290 height 22
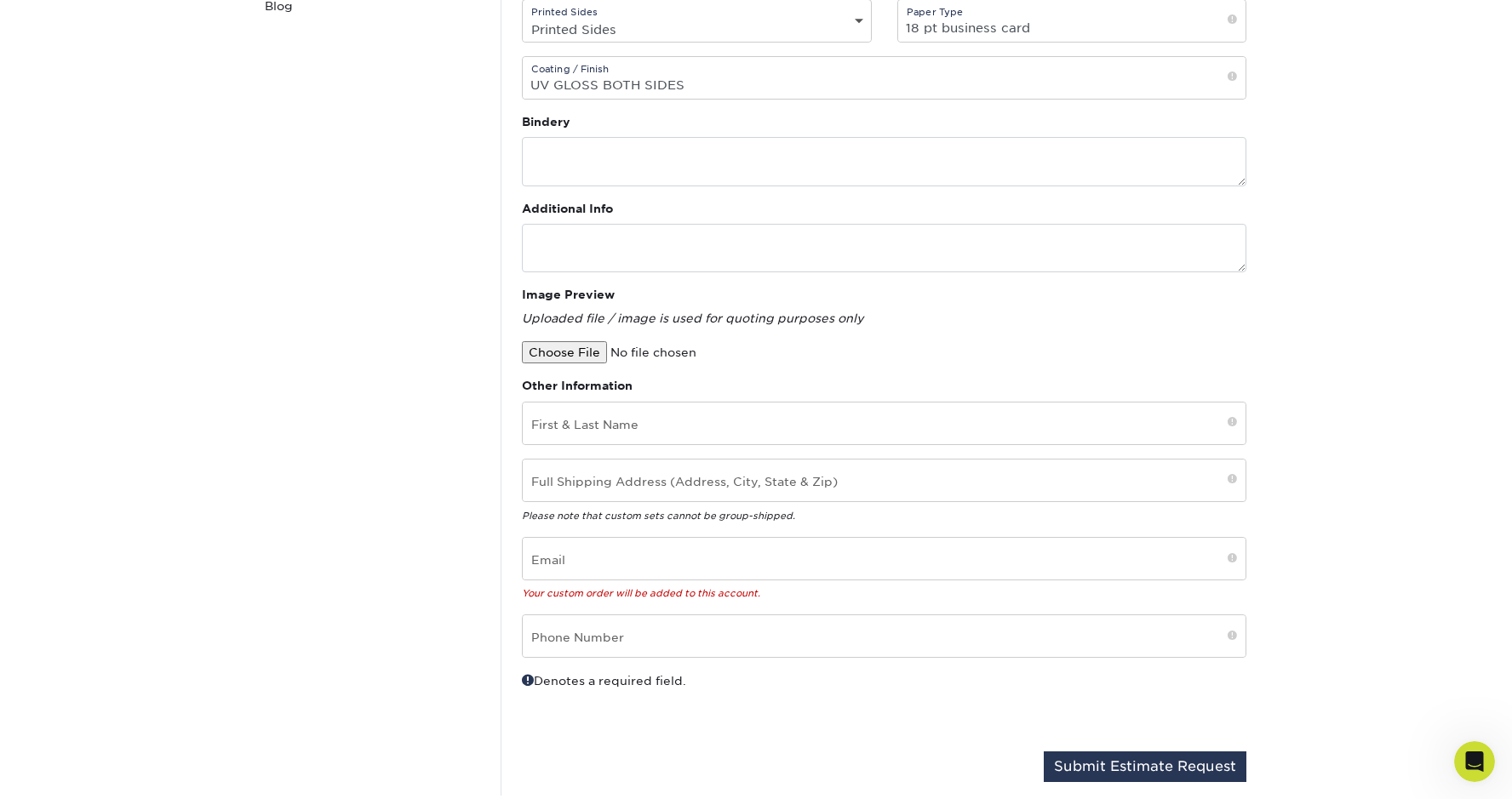
scroll to position [441, 0]
click at [572, 355] on input "file" at bounding box center [666, 350] width 290 height 22
click at [557, 350] on input "file" at bounding box center [666, 350] width 290 height 22
type input "C:\fakepath\TJ_TACOS_Card_Front.pdf"
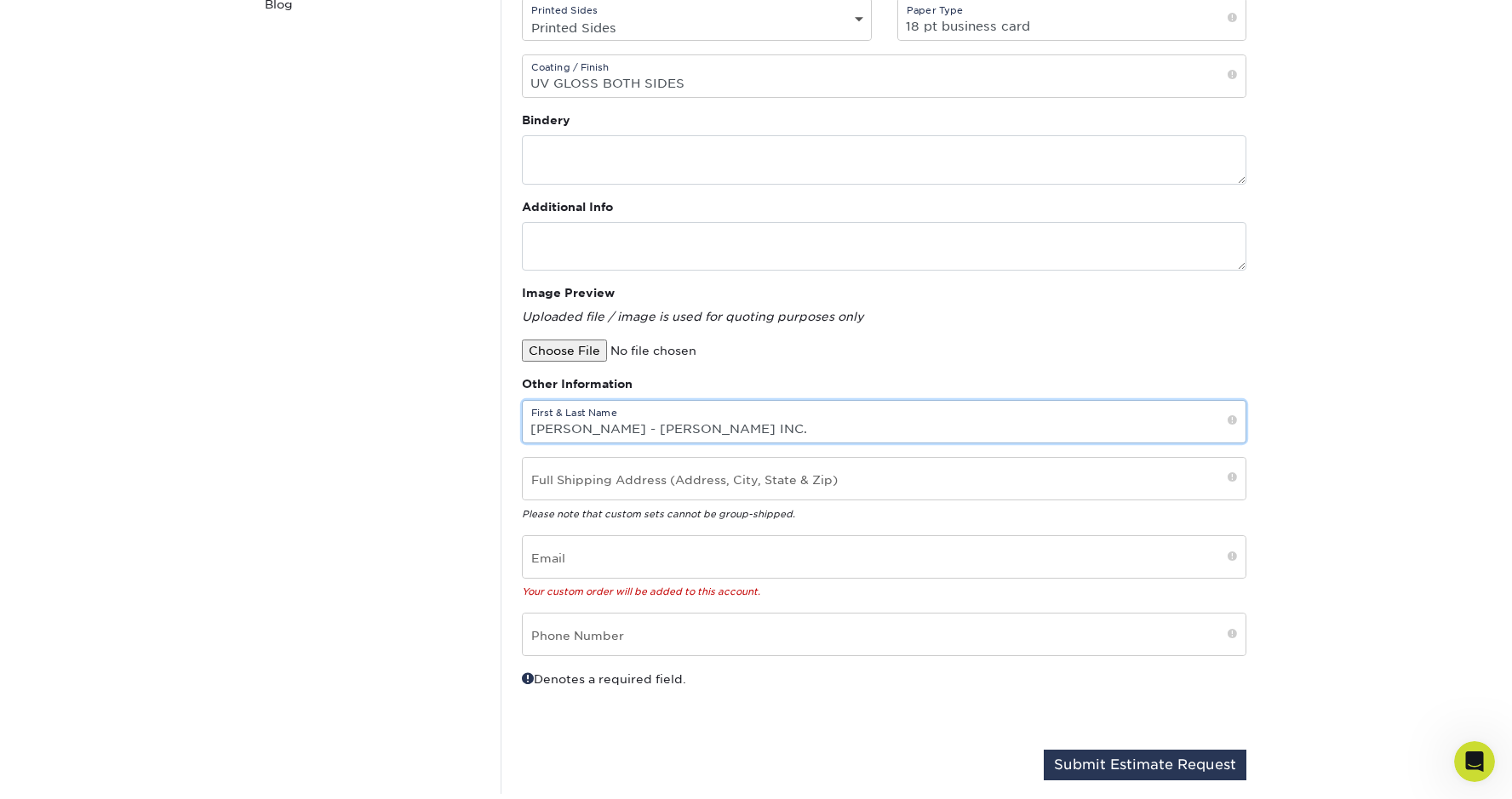
type input "[PERSON_NAME] - [PERSON_NAME] INC."
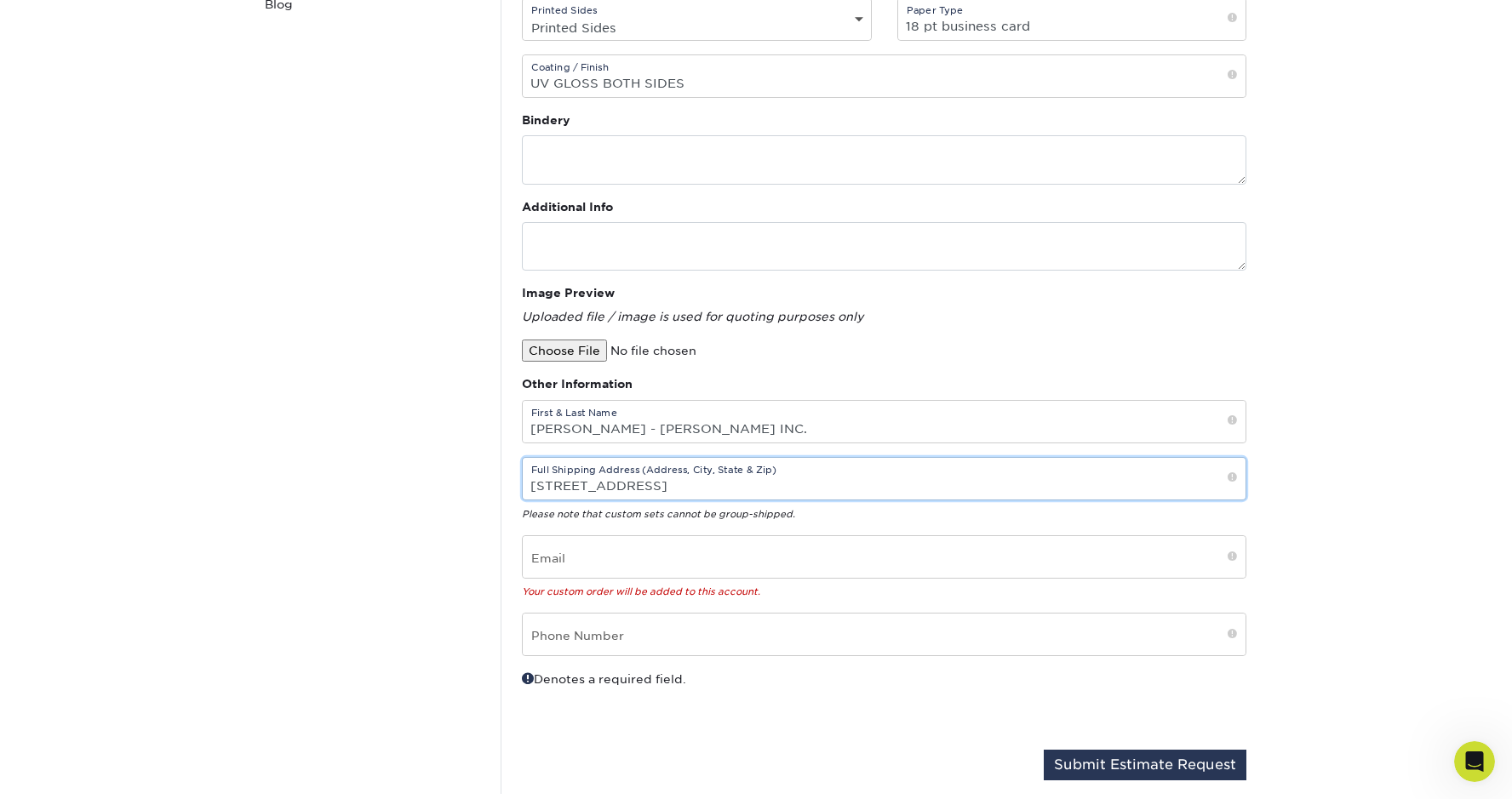
type input "[STREET_ADDRESS]"
type input "D"
type input "d"
type input "[PERSON_NAME][EMAIL_ADDRESS][DOMAIN_NAME]"
type input "[PHONE_NUMBER]"
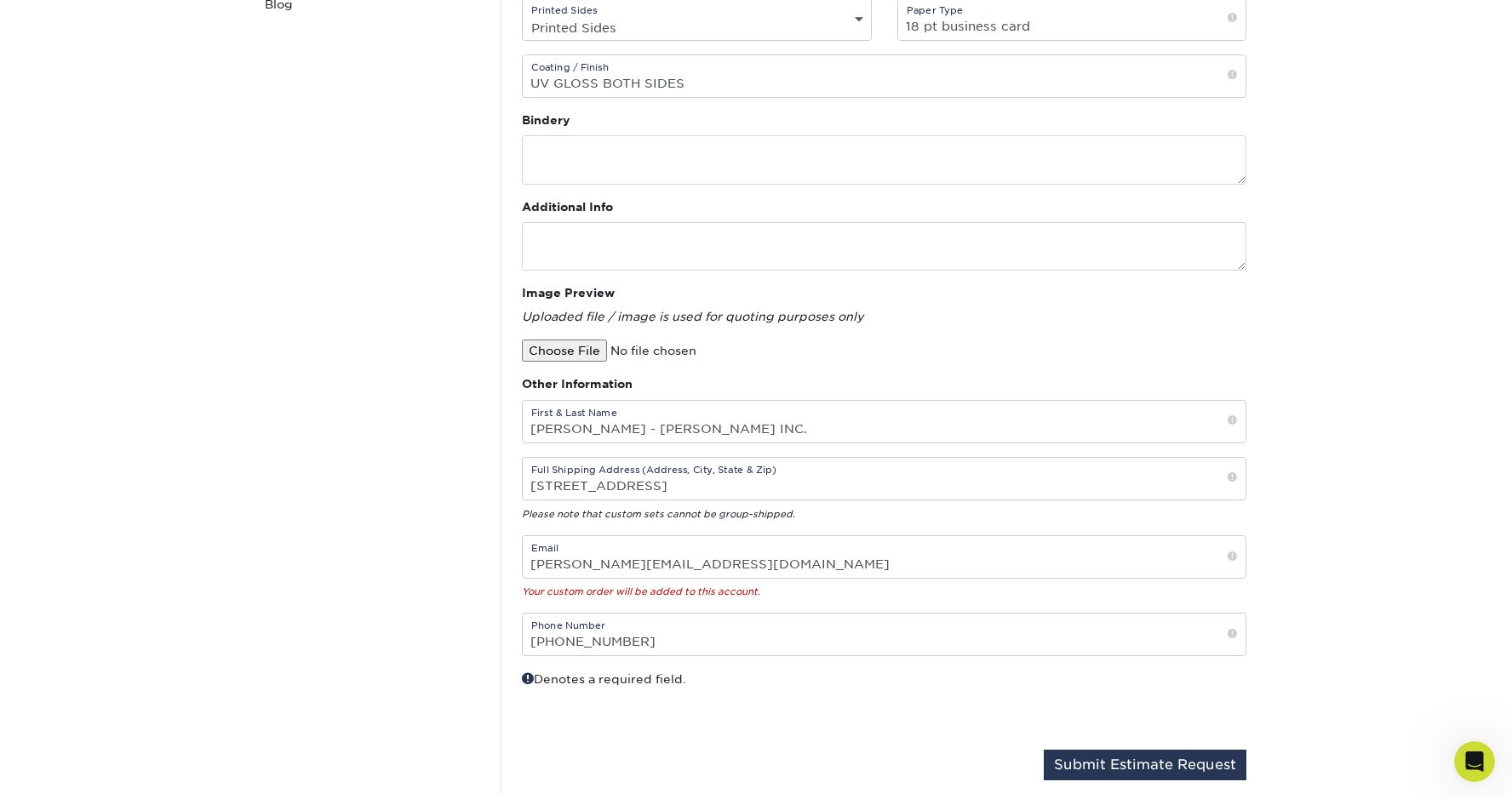
click at [766, 717] on div "Denotes a required field." at bounding box center [696, 702] width 375 height 67
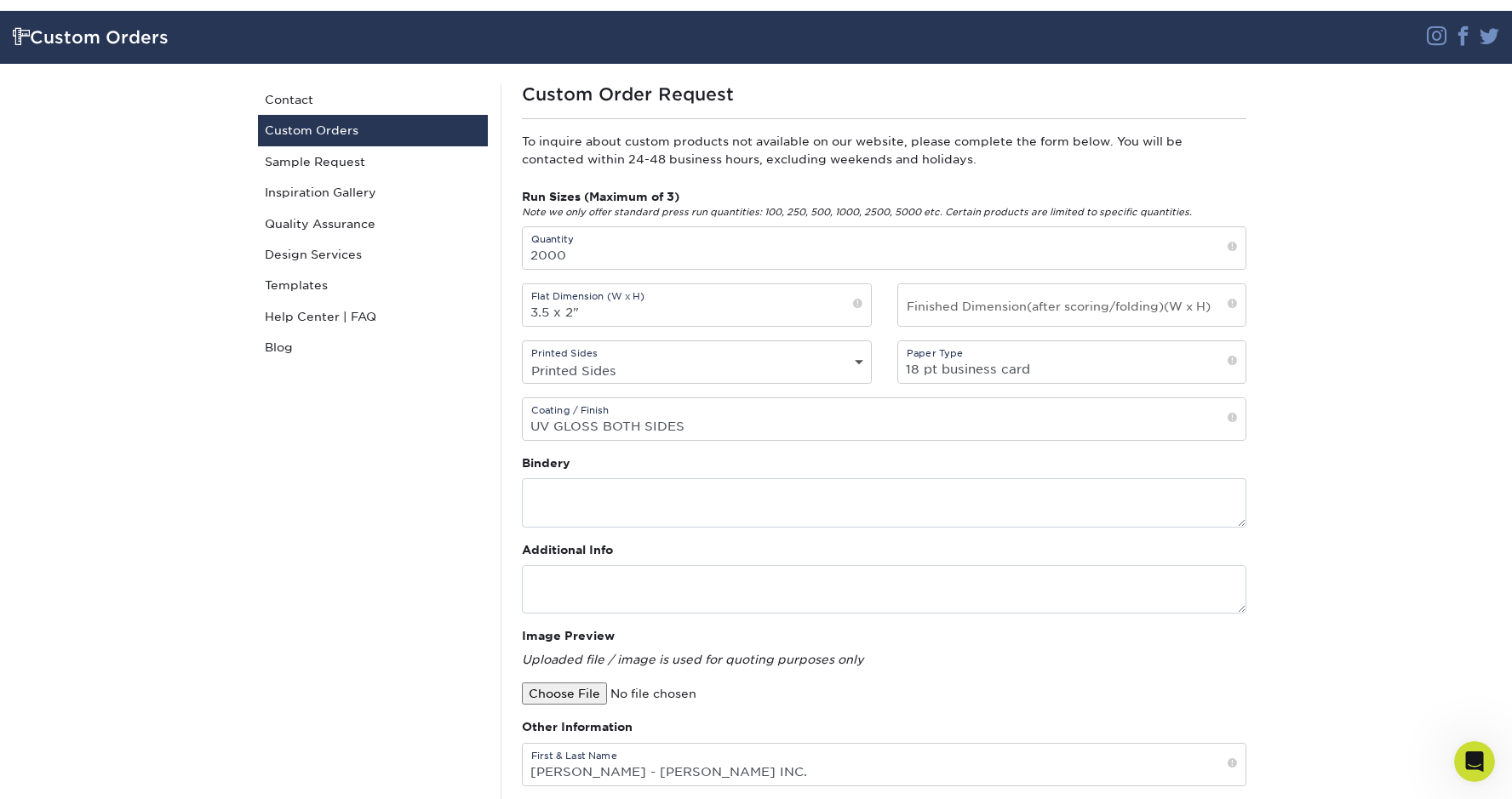
scroll to position [97, 0]
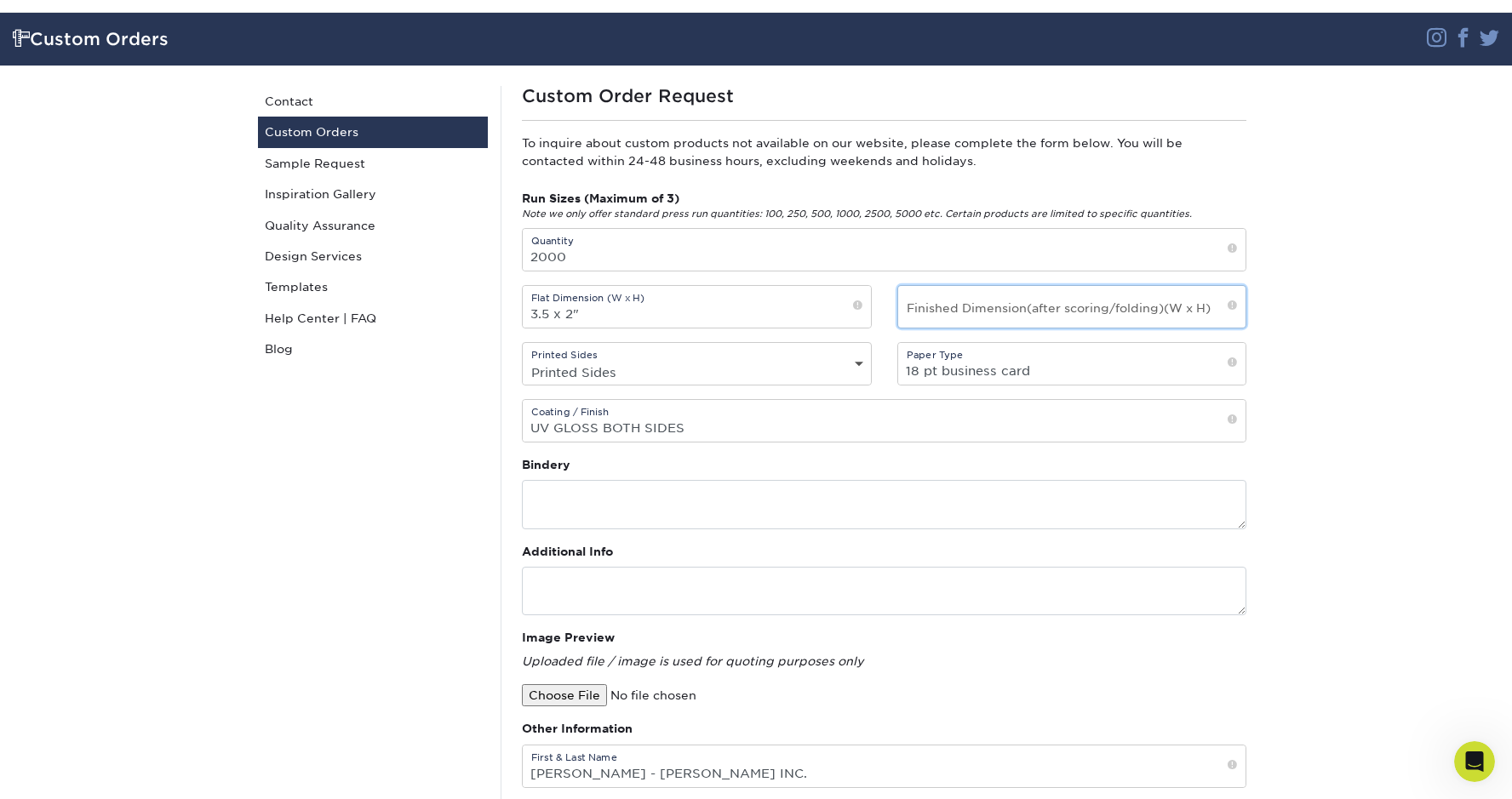
click at [1001, 315] on input "text" at bounding box center [1072, 306] width 348 height 42
click at [1052, 367] on input "18 pt business card" at bounding box center [1072, 364] width 348 height 42
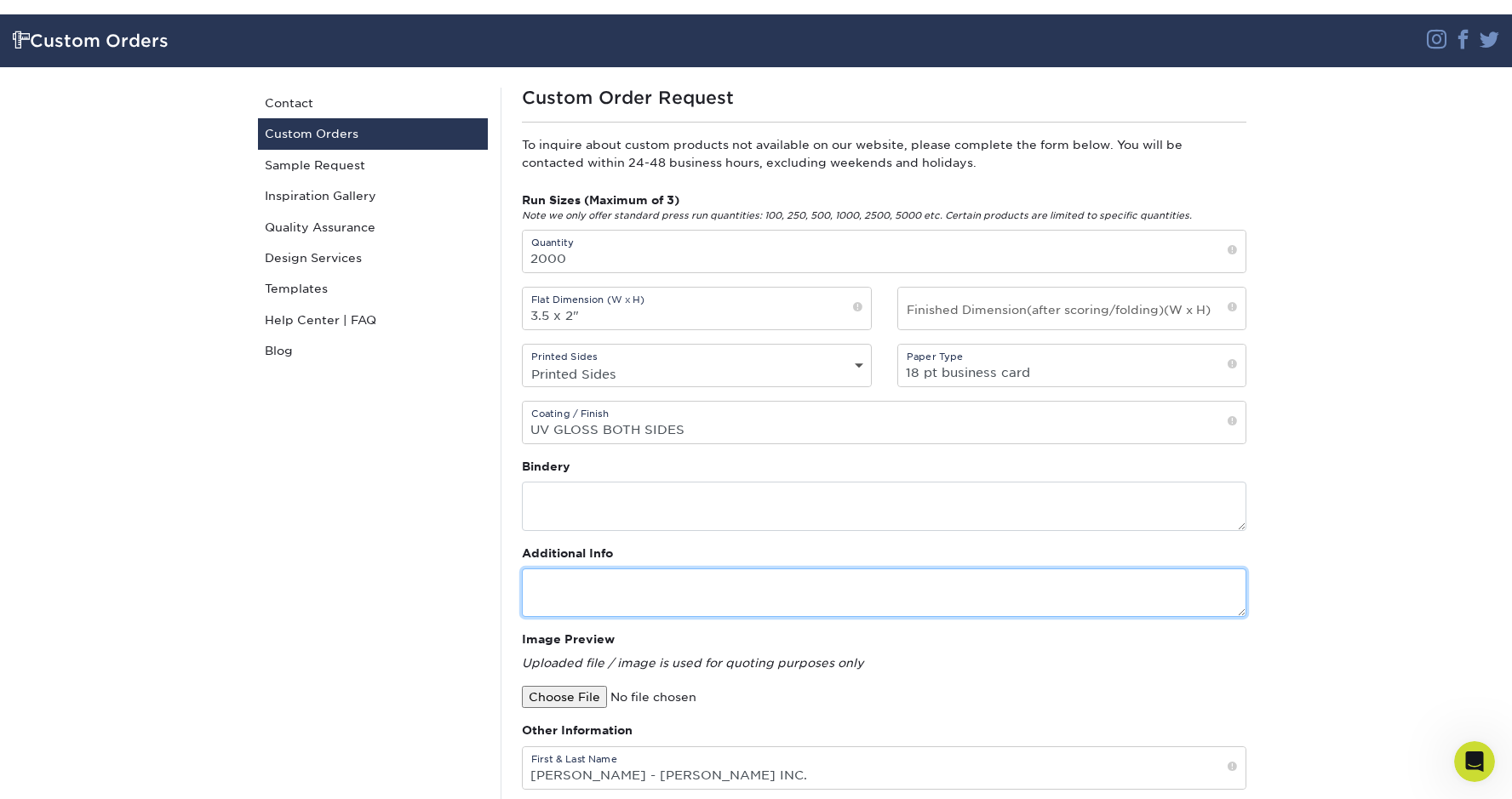
click at [577, 597] on textarea at bounding box center [884, 592] width 725 height 49
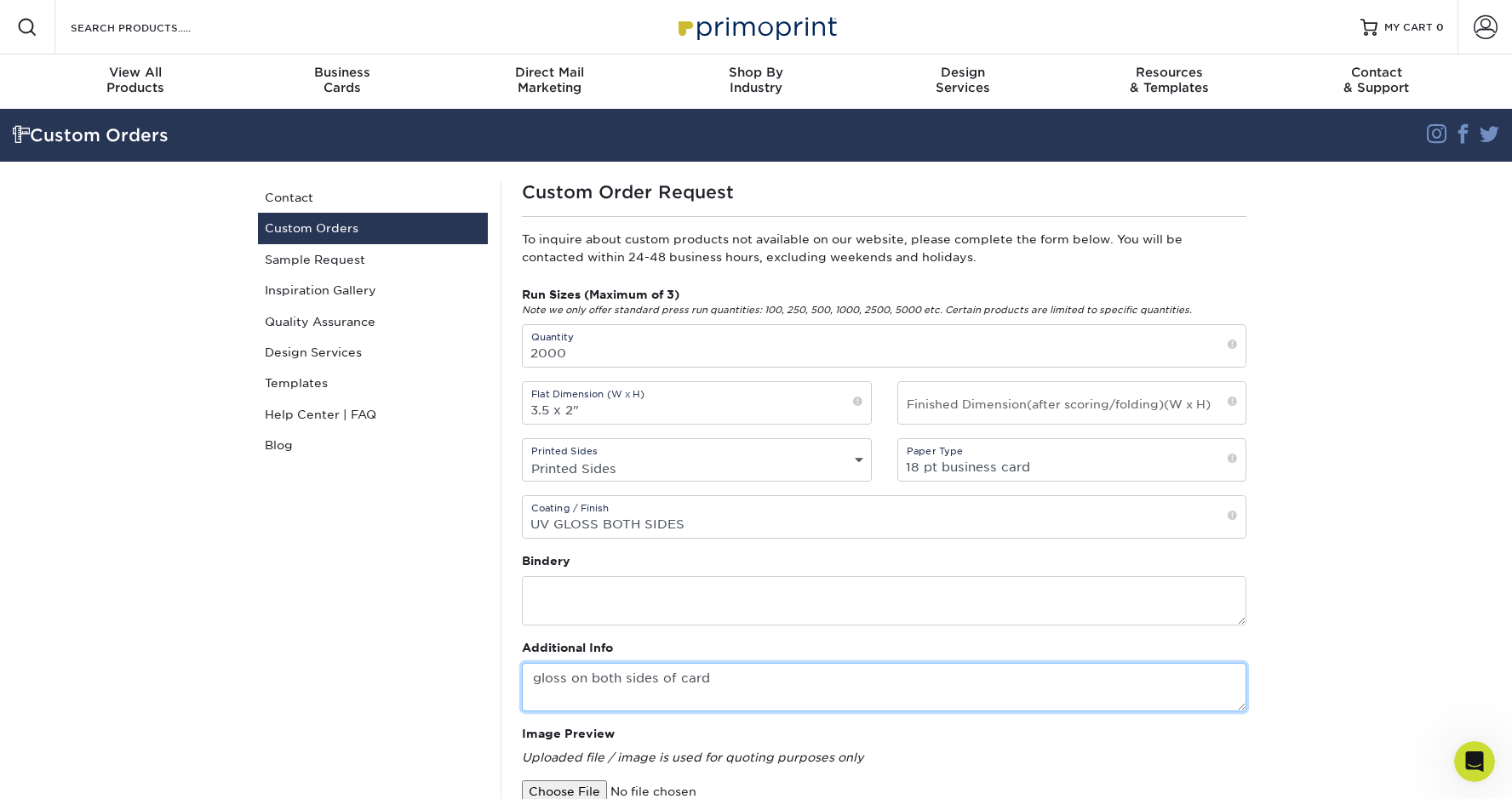
scroll to position [0, 0]
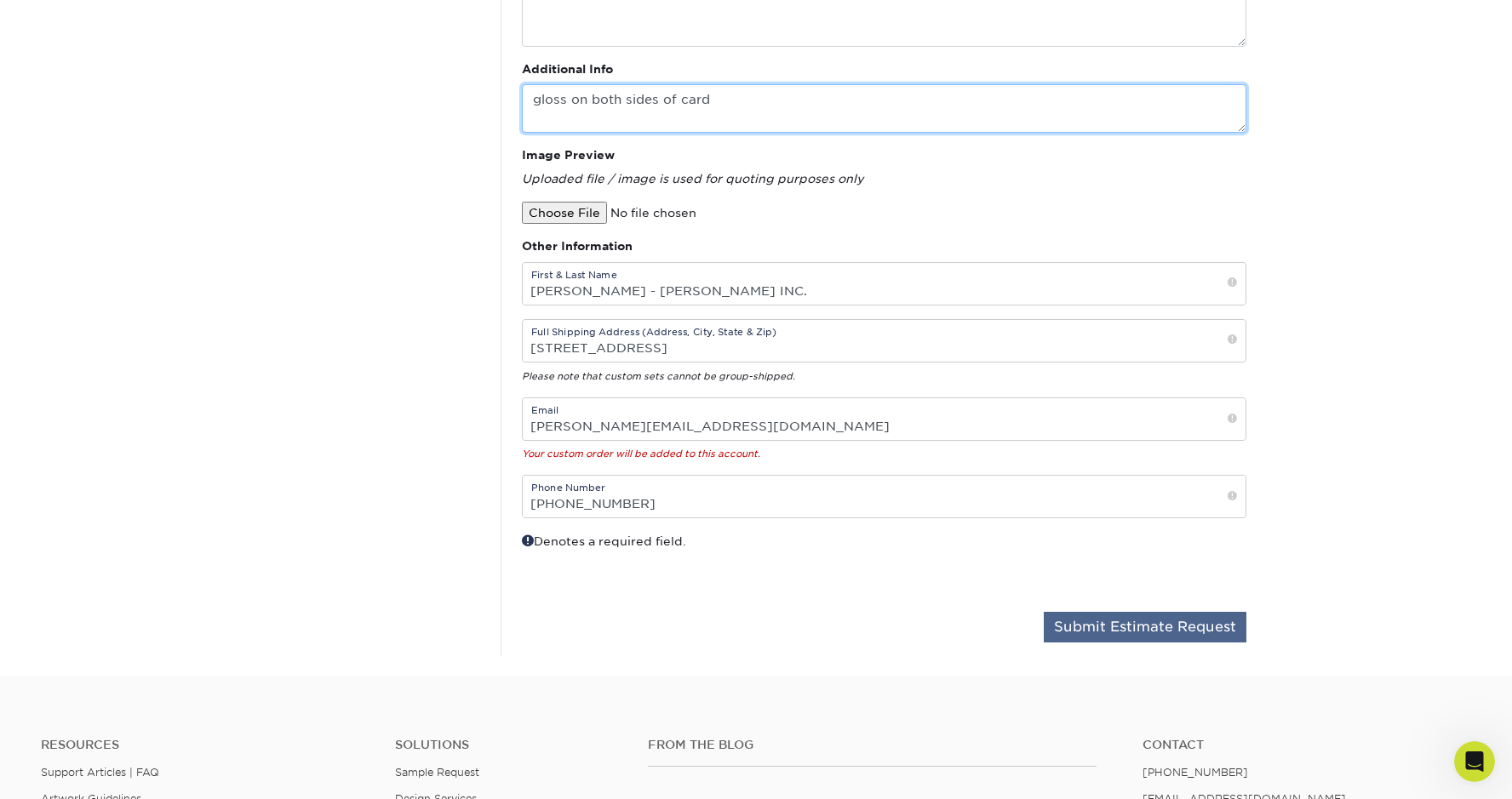
type textarea "gloss on both sides of card"
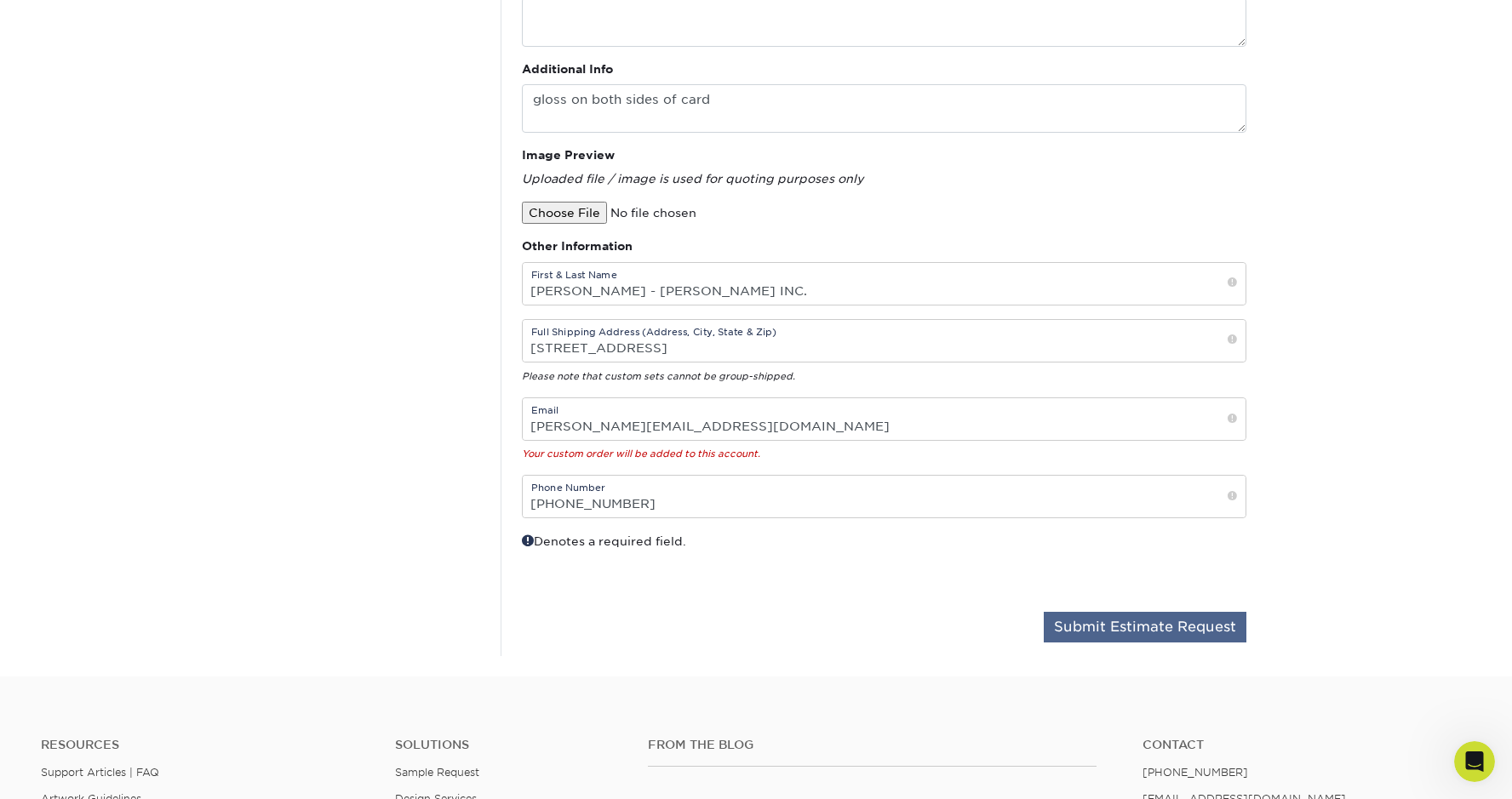
click at [1103, 628] on button "Submit Estimate Request" at bounding box center [1145, 627] width 203 height 31
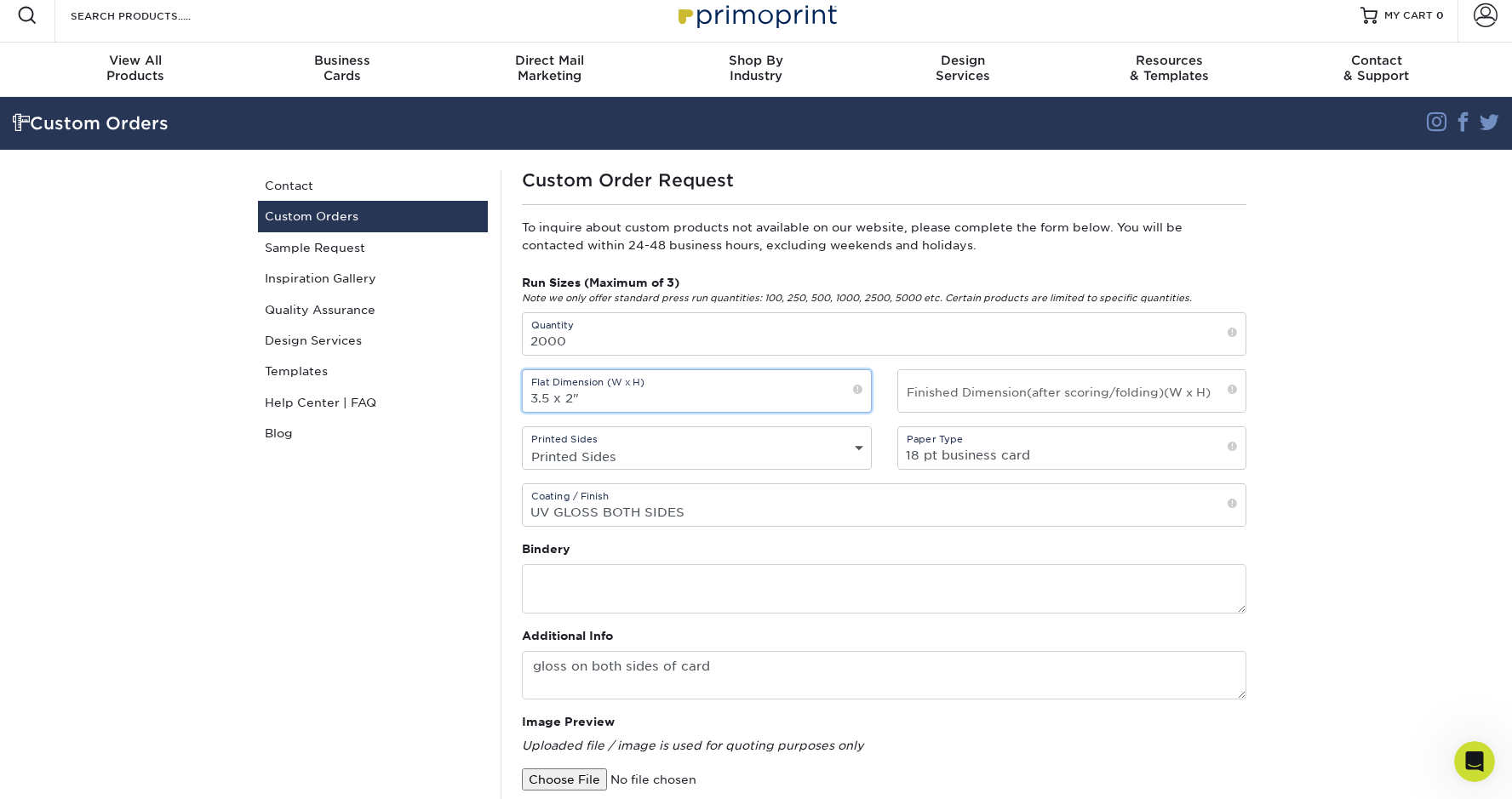
drag, startPoint x: 569, startPoint y: 402, endPoint x: 512, endPoint y: 398, distance: 57.1
click at [512, 398] on div "Flat Dimension (W x H) 3.5 x 2"" at bounding box center [696, 391] width 375 height 44
click at [1021, 453] on input "18 pt business card" at bounding box center [1072, 448] width 348 height 42
click at [1082, 388] on input "text" at bounding box center [1072, 391] width 348 height 42
paste input "3.5 x 2""
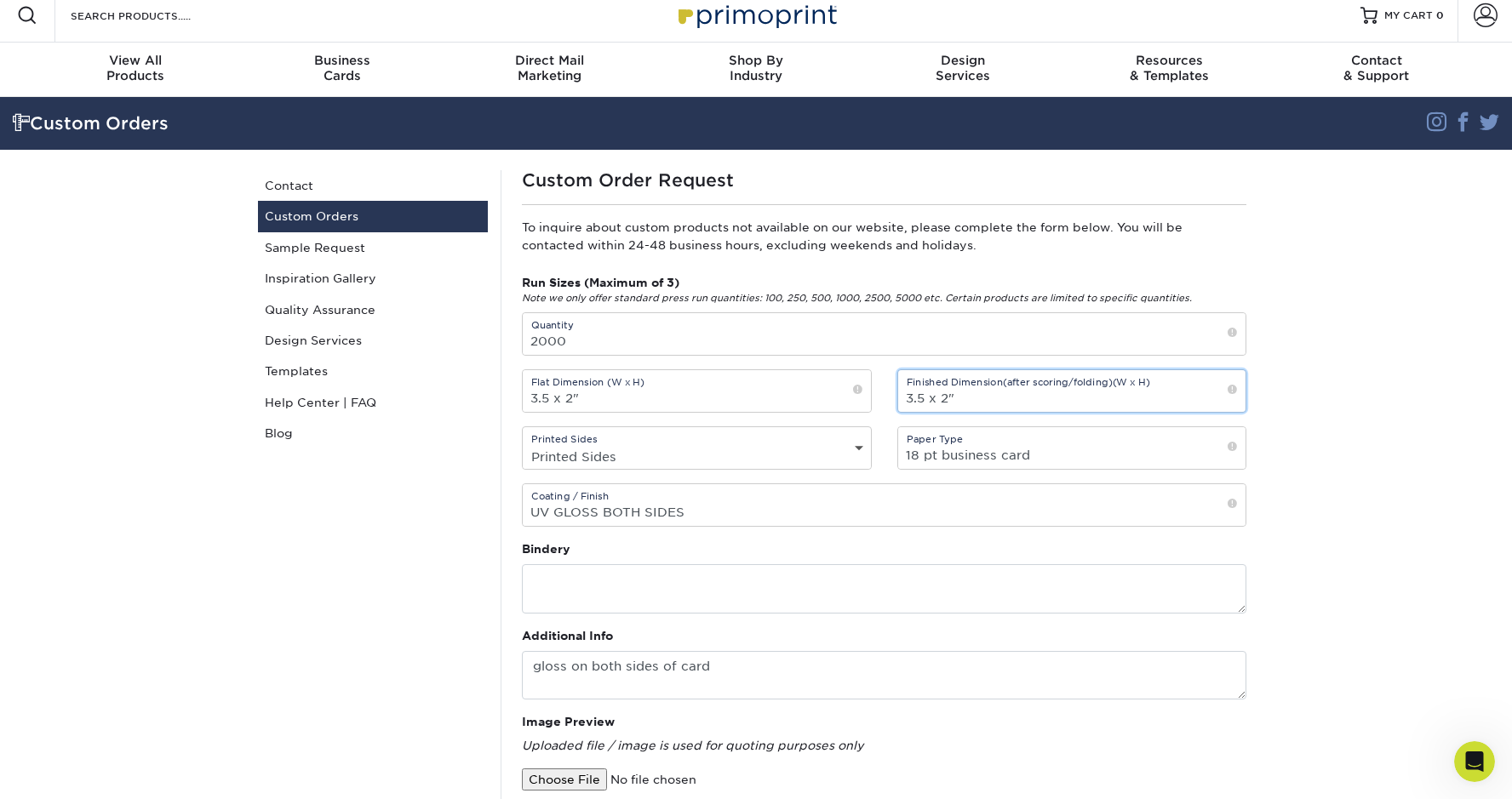
type input "3.5 x 2""
click at [1067, 514] on input "UV GLOSS BOTH SIDES" at bounding box center [884, 505] width 723 height 42
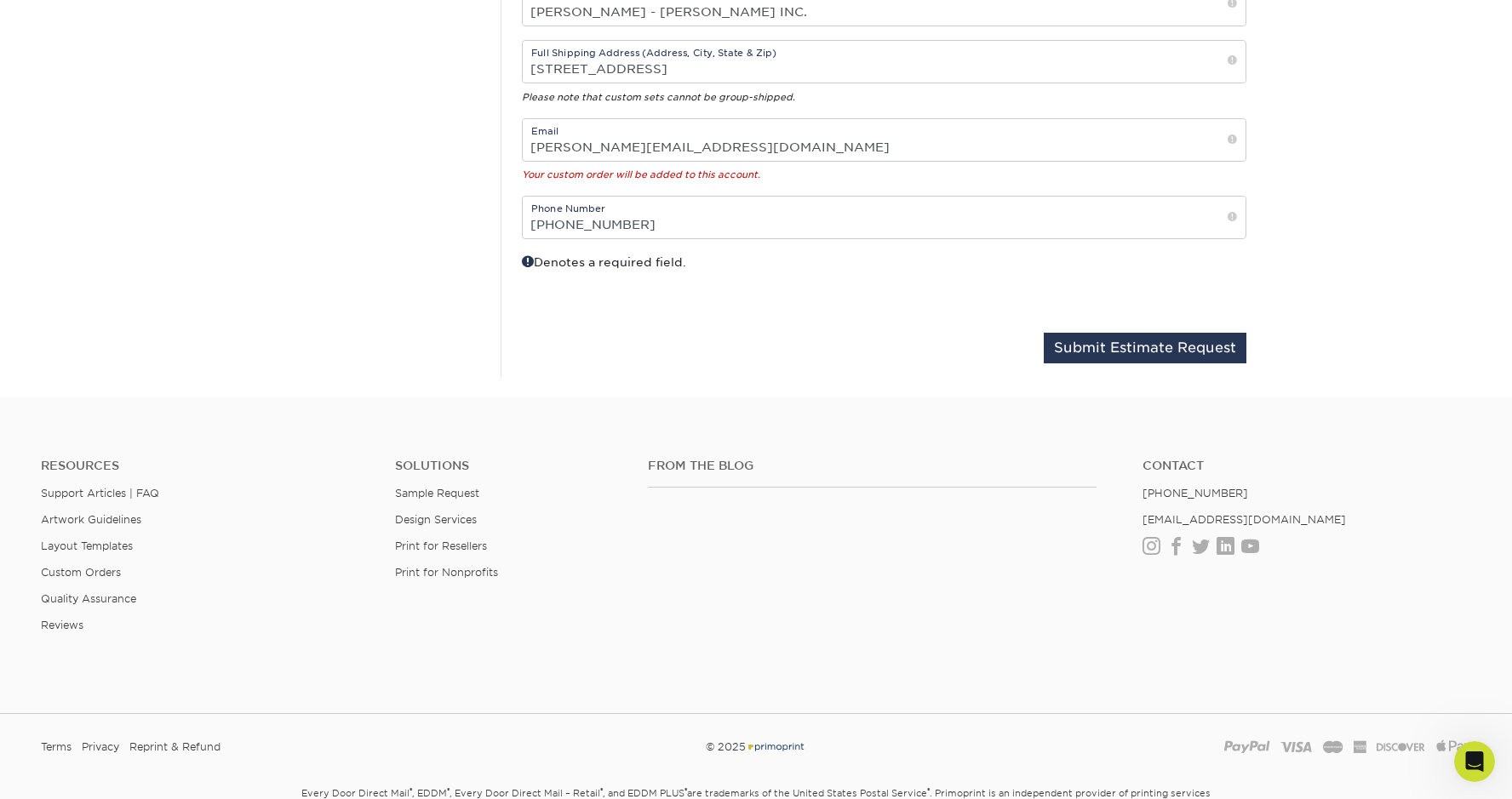
scroll to position [891, 0]
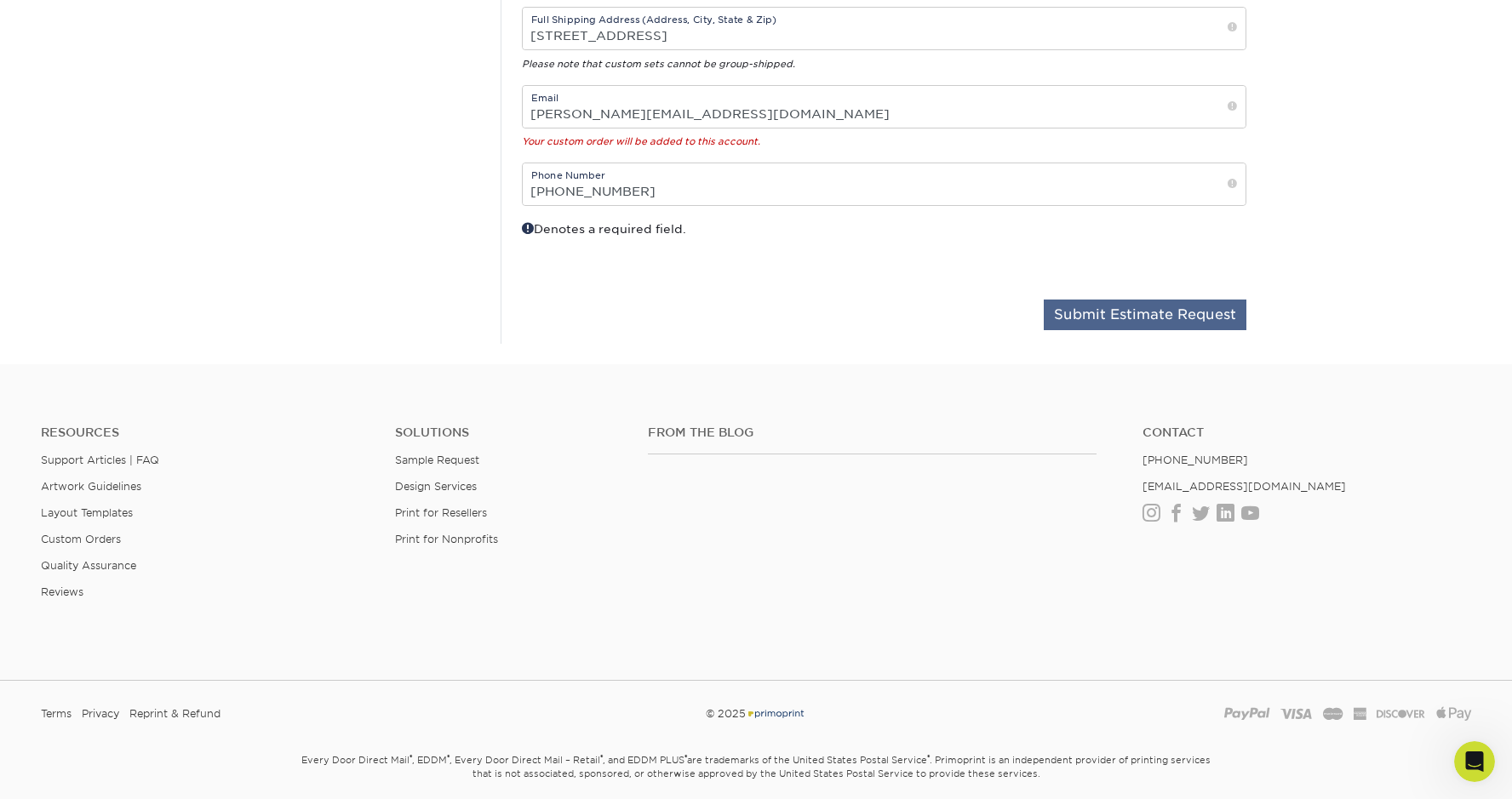
click at [1184, 316] on button "Submit Estimate Request" at bounding box center [1145, 314] width 203 height 31
click at [1132, 426] on div "Resources Support Articles | FAQ Artwork Guidelines Layout Templates Custom Ord…" at bounding box center [756, 525] width 1512 height 282
click at [589, 230] on div "Denotes a required field." at bounding box center [696, 253] width 375 height 67
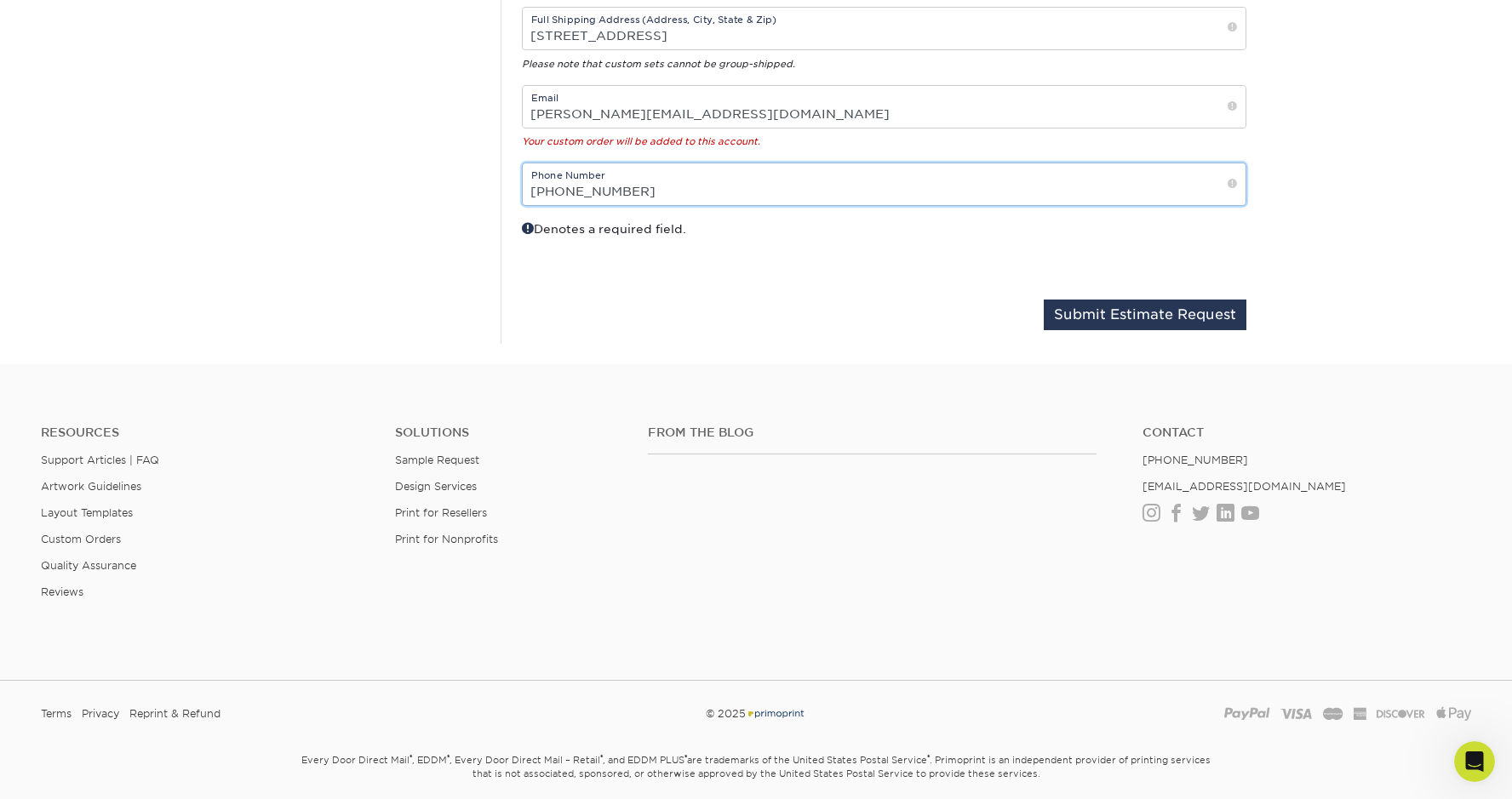
click at [558, 199] on input "[PHONE_NUMBER]" at bounding box center [884, 184] width 723 height 42
